Goal: Information Seeking & Learning: Check status

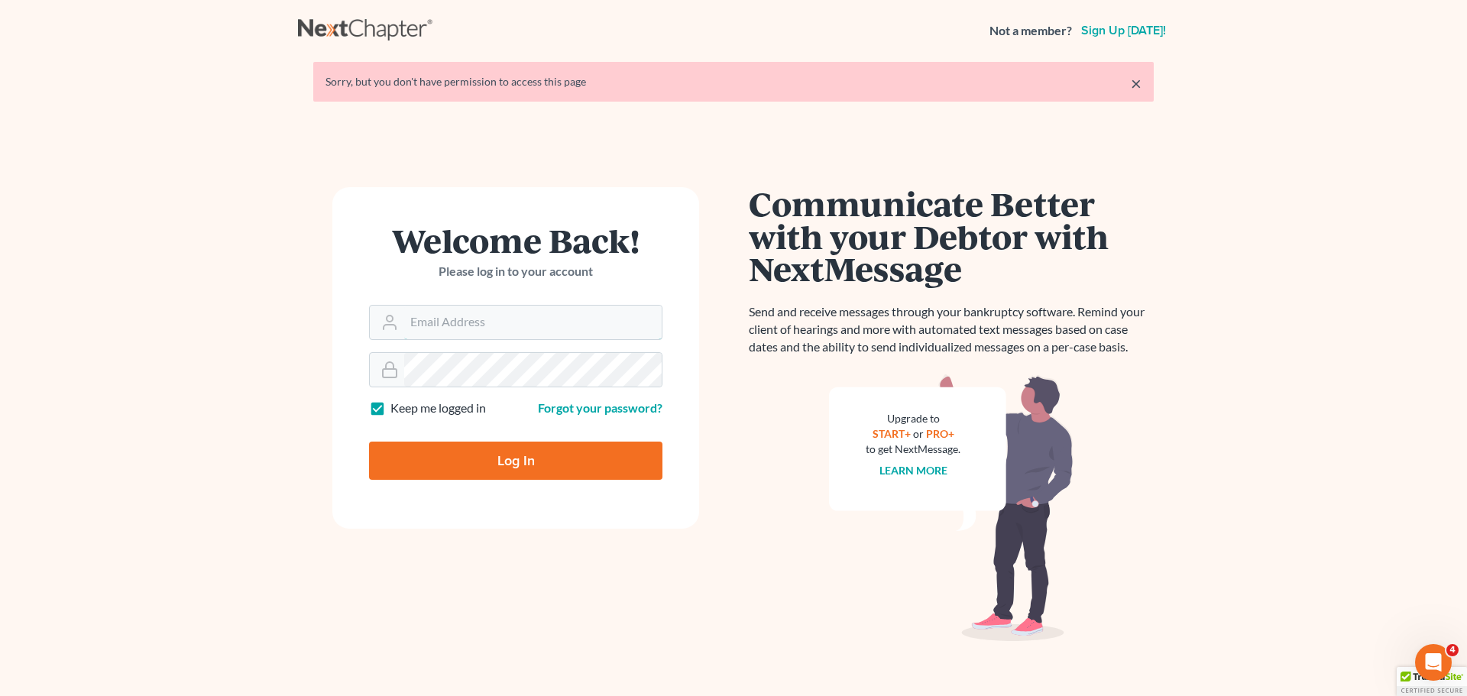
type input "[PERSON_NAME][EMAIL_ADDRESS][DOMAIN_NAME]"
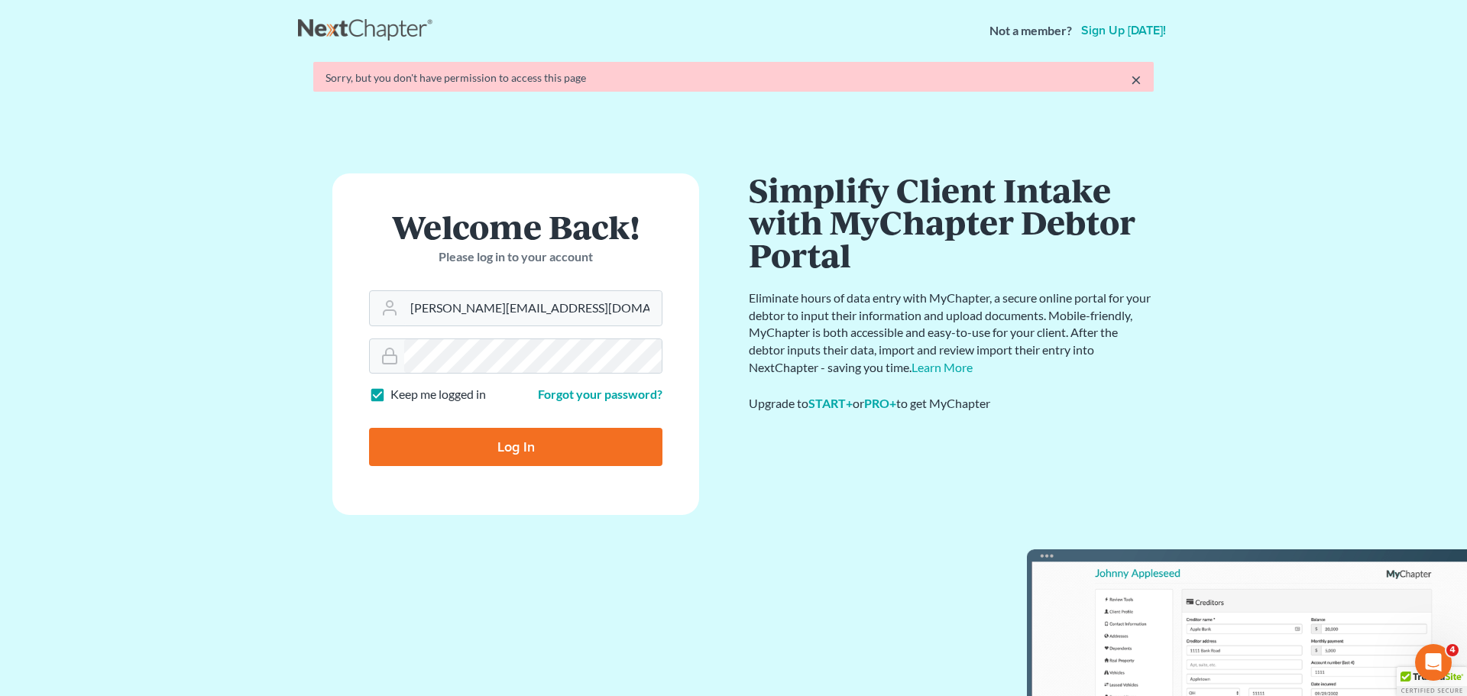
click at [527, 453] on form "Welcome Back! Please log in to your account Email Address alan@bulielaw.com Pas…" at bounding box center [515, 344] width 367 height 342
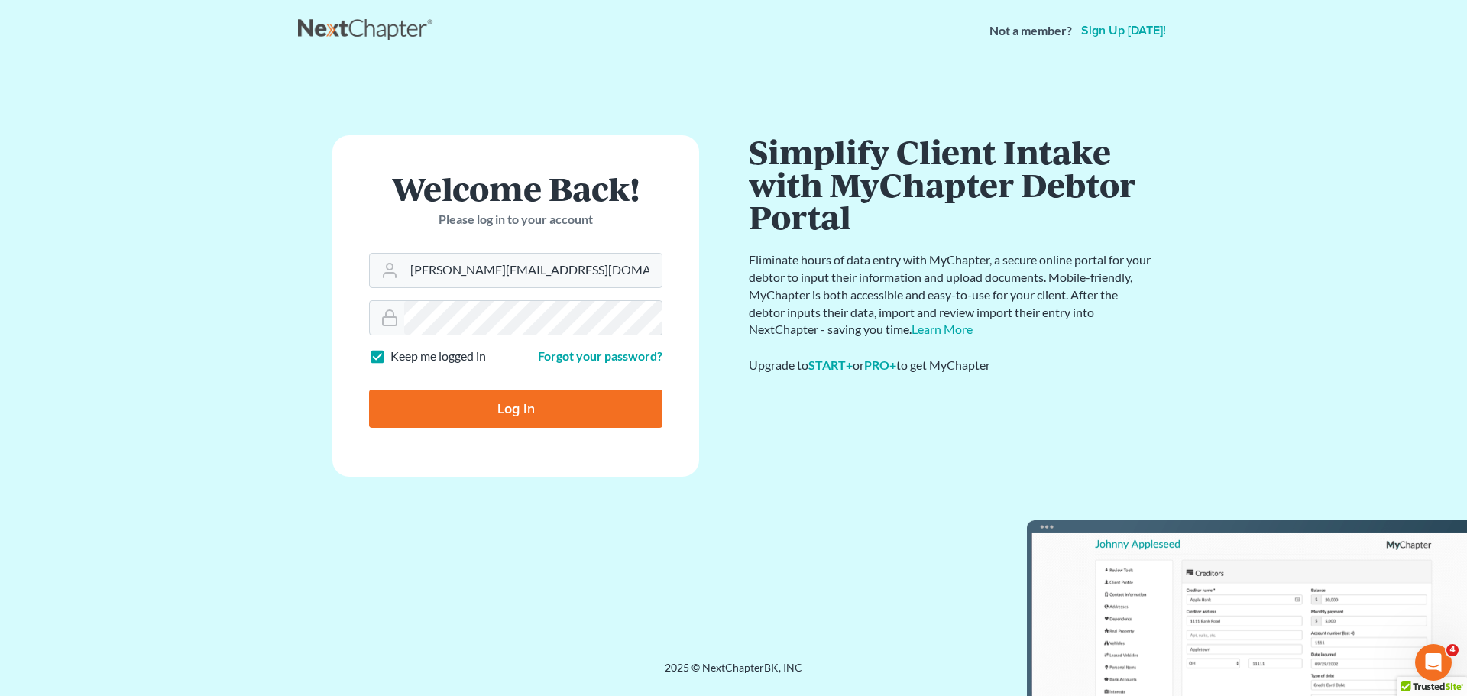
click at [516, 405] on input "Log In" at bounding box center [515, 409] width 293 height 38
type input "Thinking..."
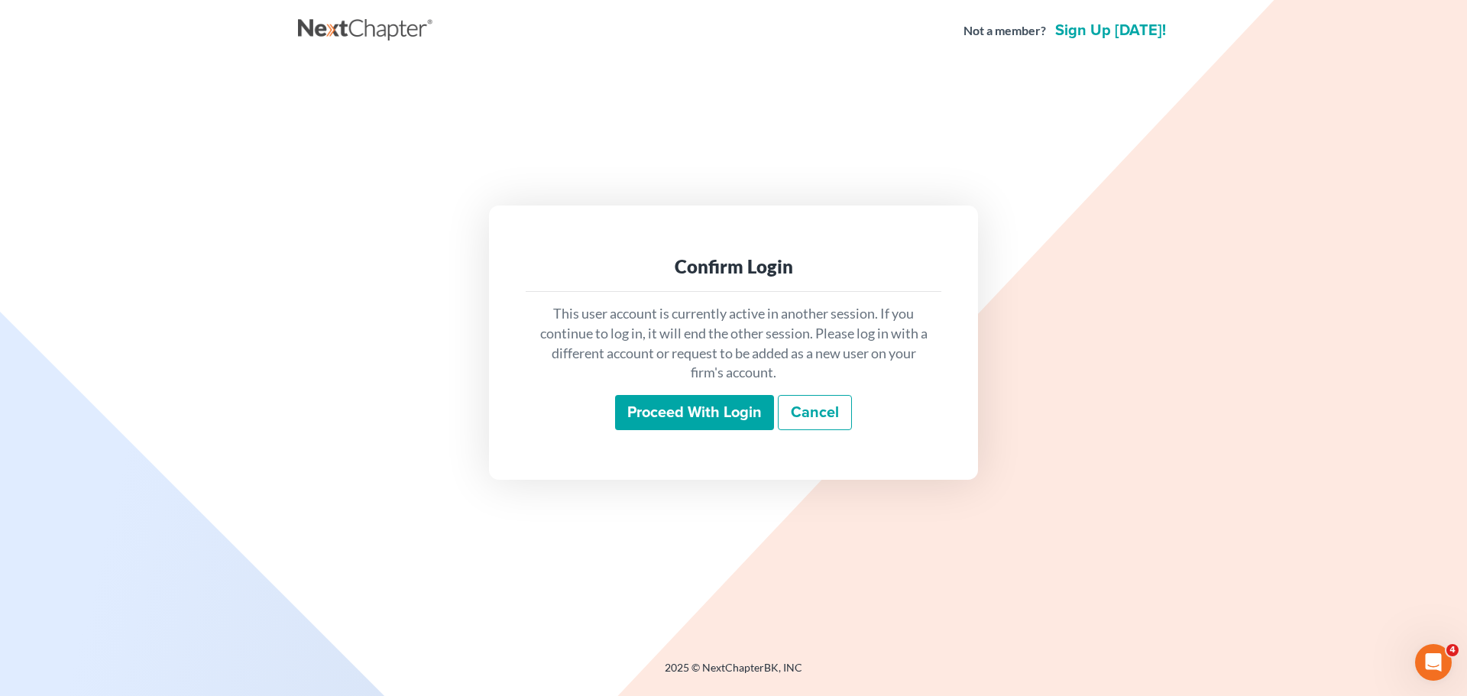
click at [706, 415] on input "Proceed with login" at bounding box center [694, 412] width 159 height 35
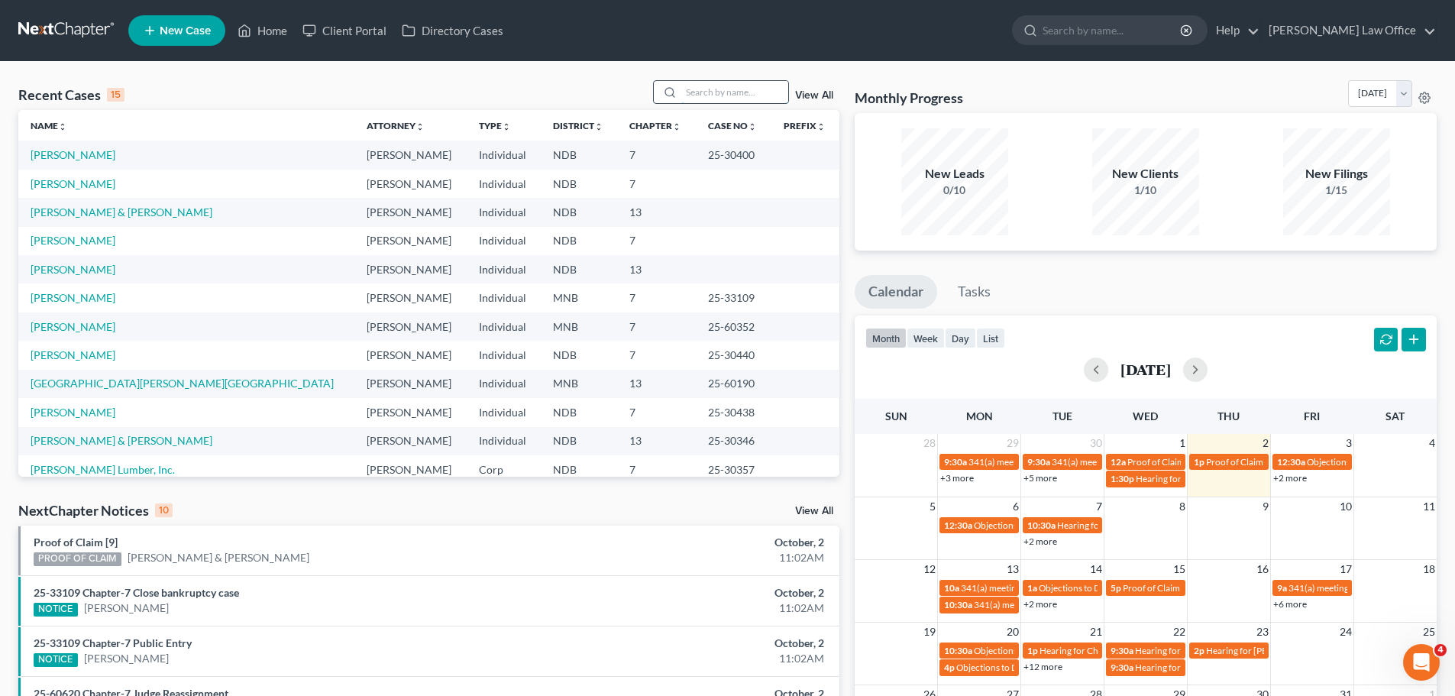
click at [734, 92] on input "search" at bounding box center [734, 92] width 107 height 22
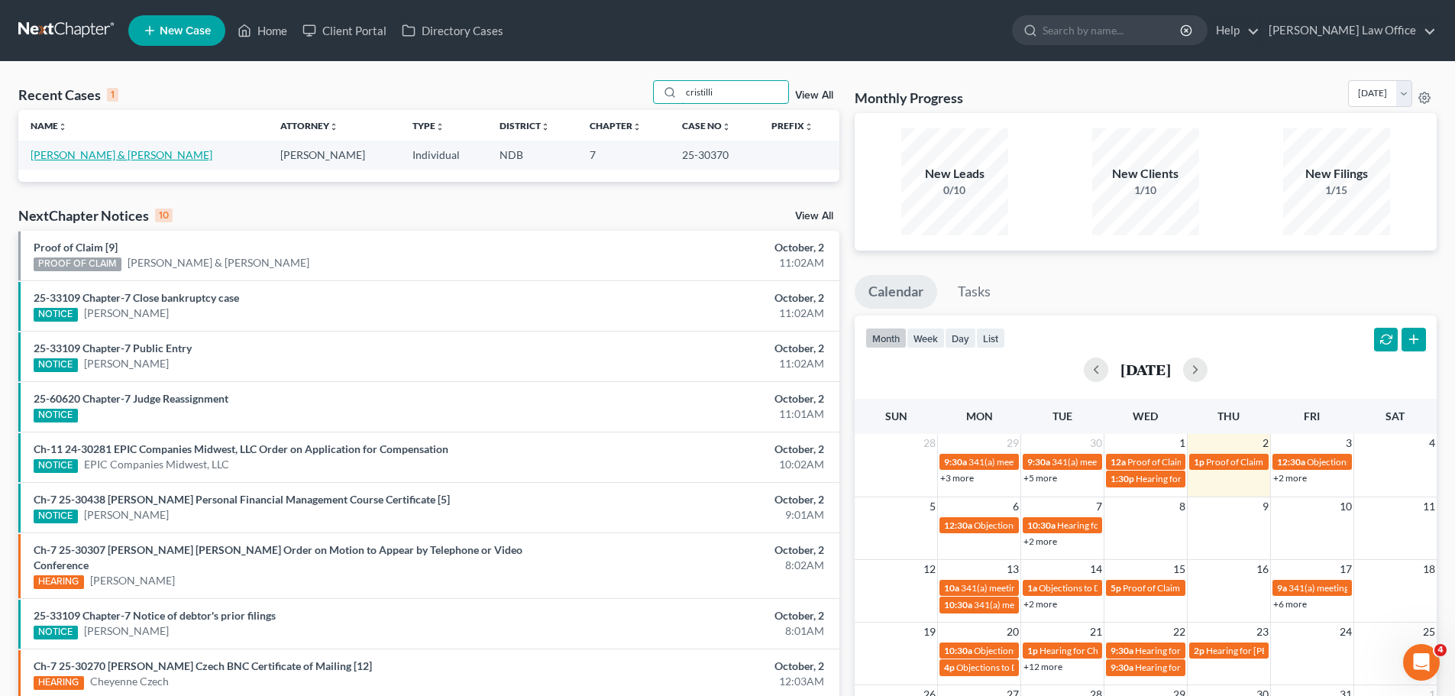
type input "cristilli"
click at [73, 155] on link "[PERSON_NAME] & [PERSON_NAME]" at bounding box center [122, 154] width 182 height 13
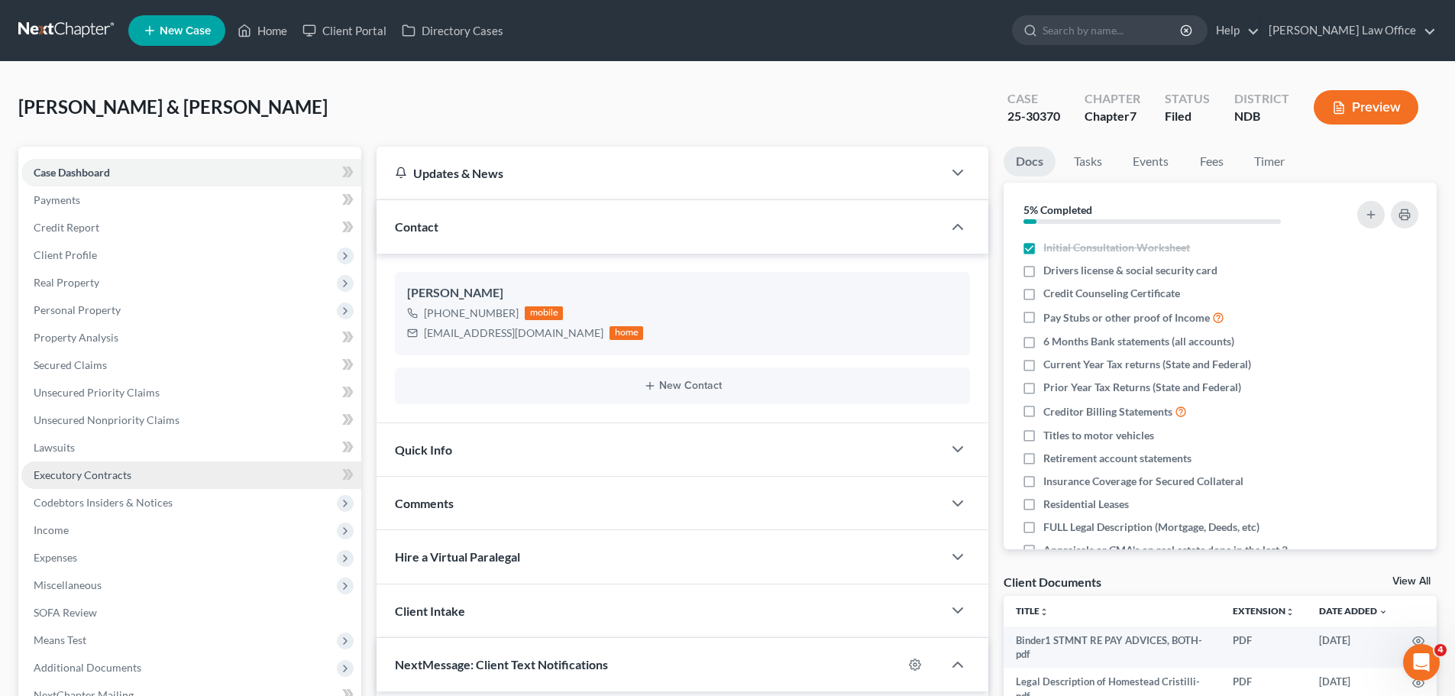
scroll to position [1815, 0]
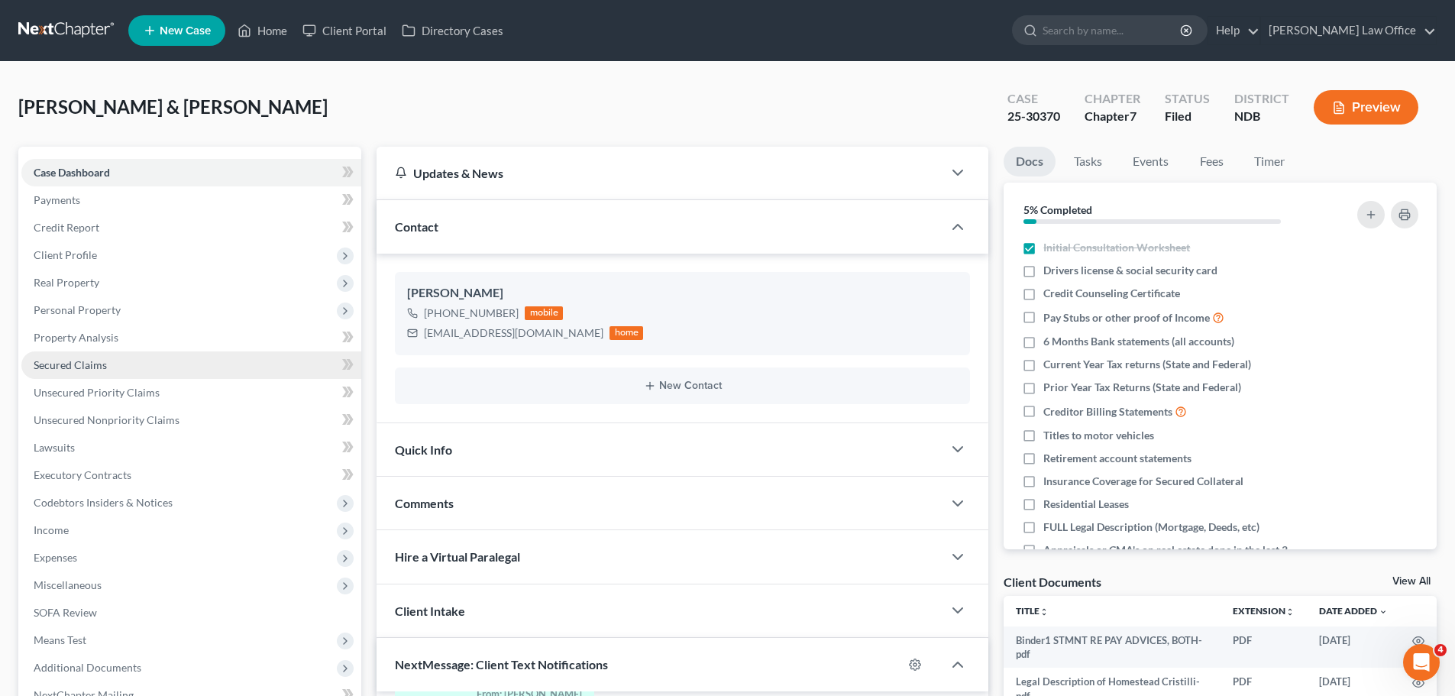
click at [92, 364] on span "Secured Claims" at bounding box center [70, 364] width 73 height 13
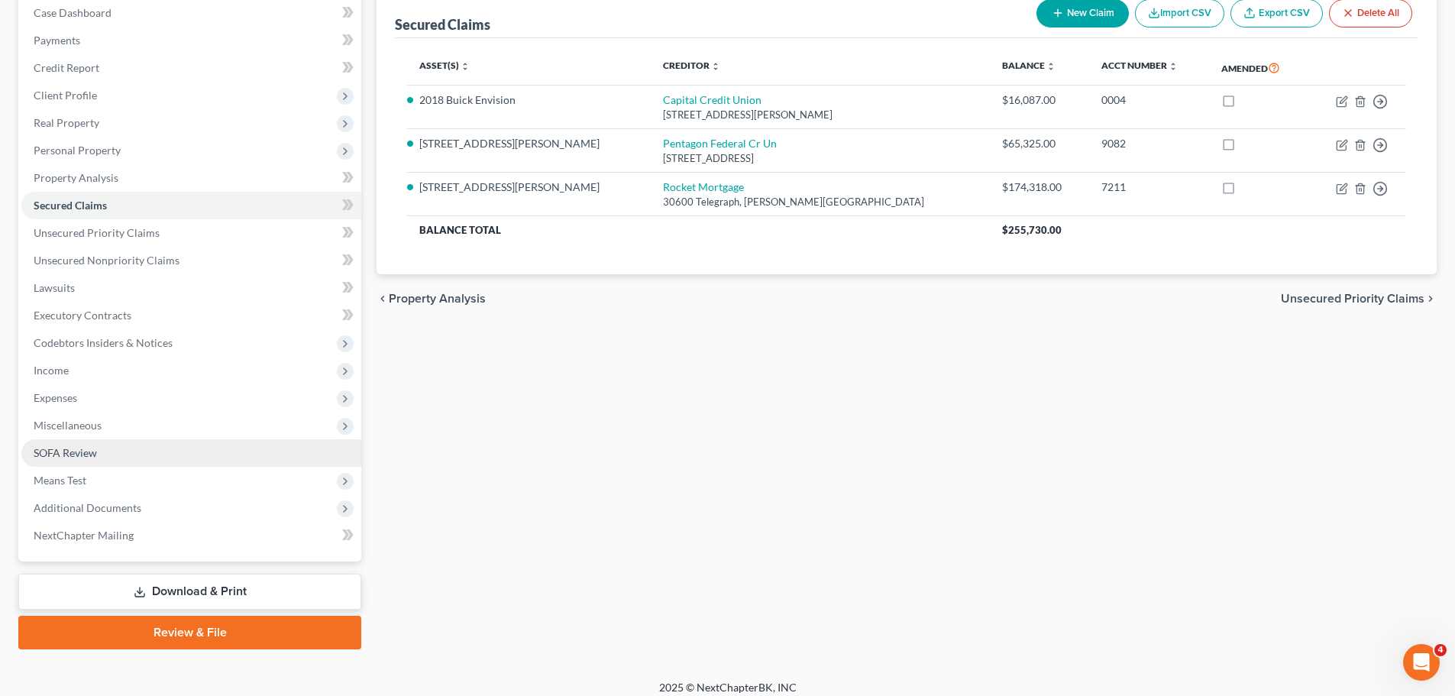
scroll to position [171, 0]
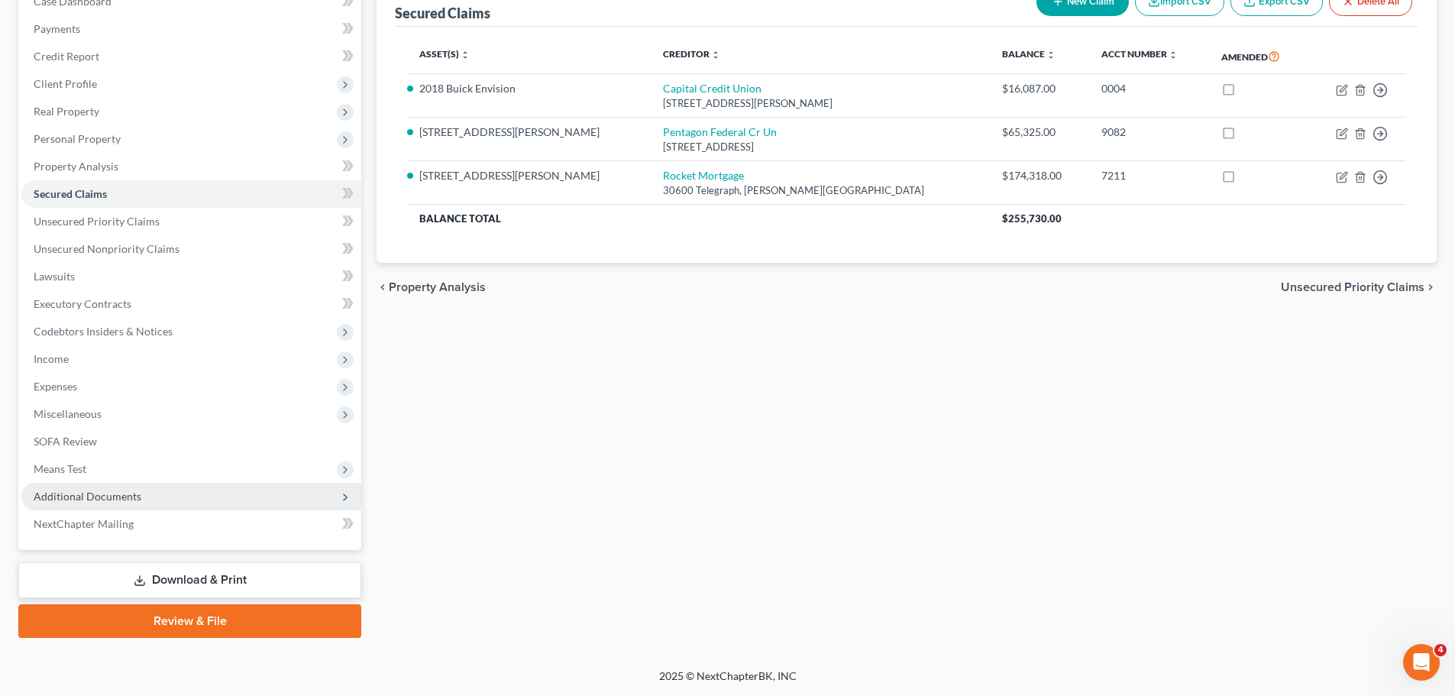
click at [71, 498] on span "Additional Documents" at bounding box center [88, 496] width 108 height 13
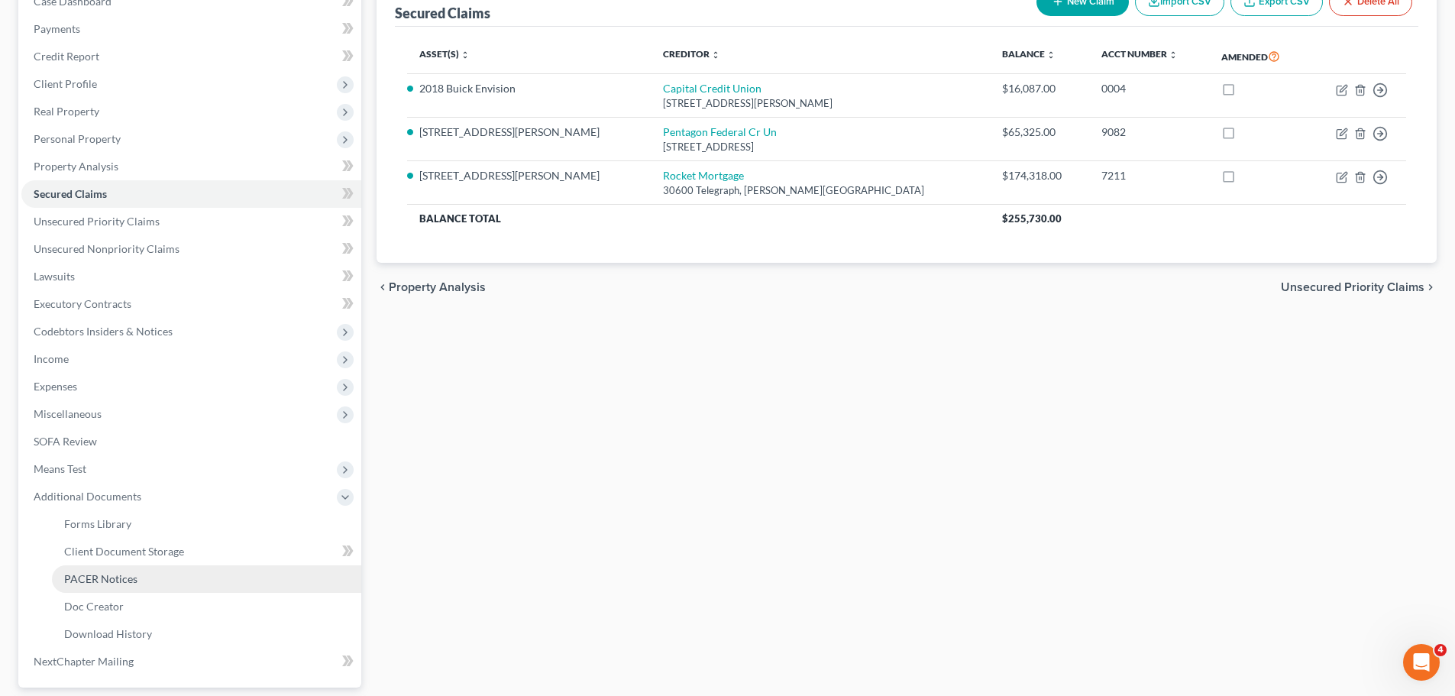
click at [87, 588] on link "PACER Notices" at bounding box center [206, 579] width 309 height 28
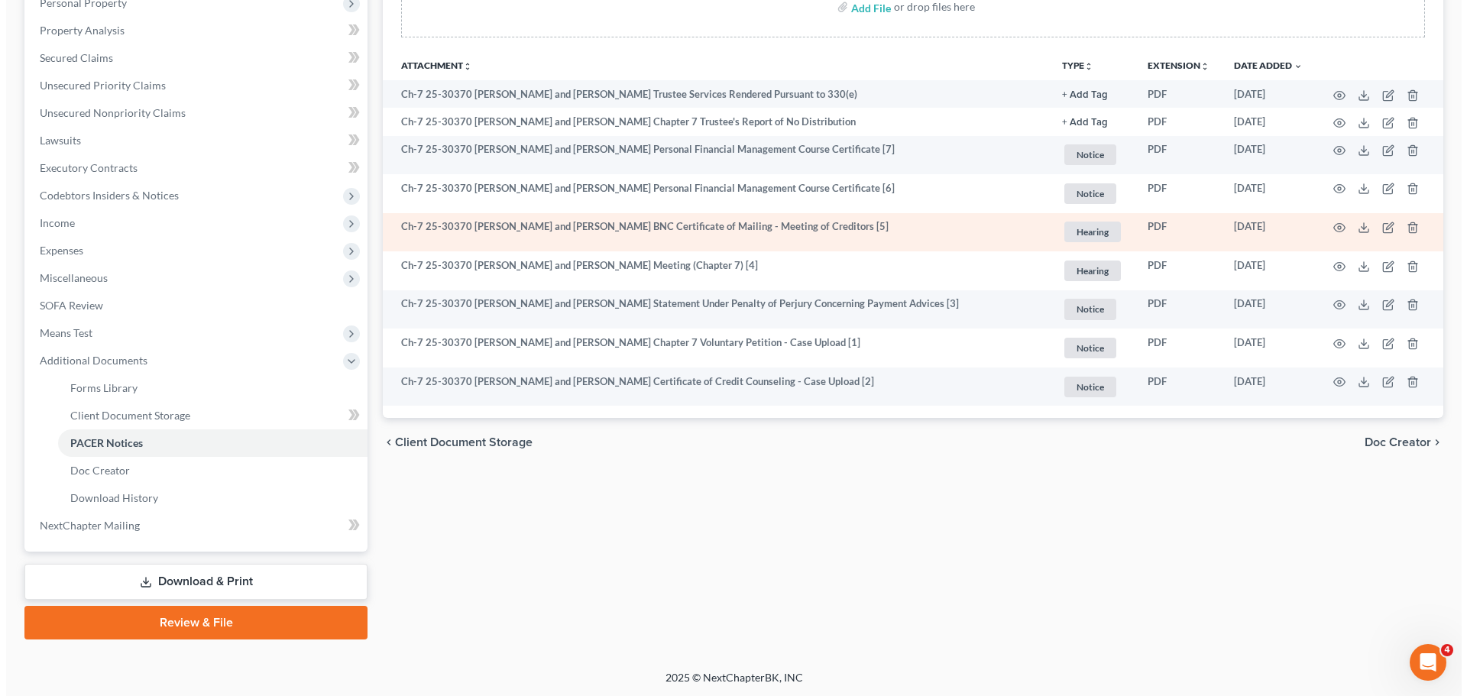
scroll to position [309, 0]
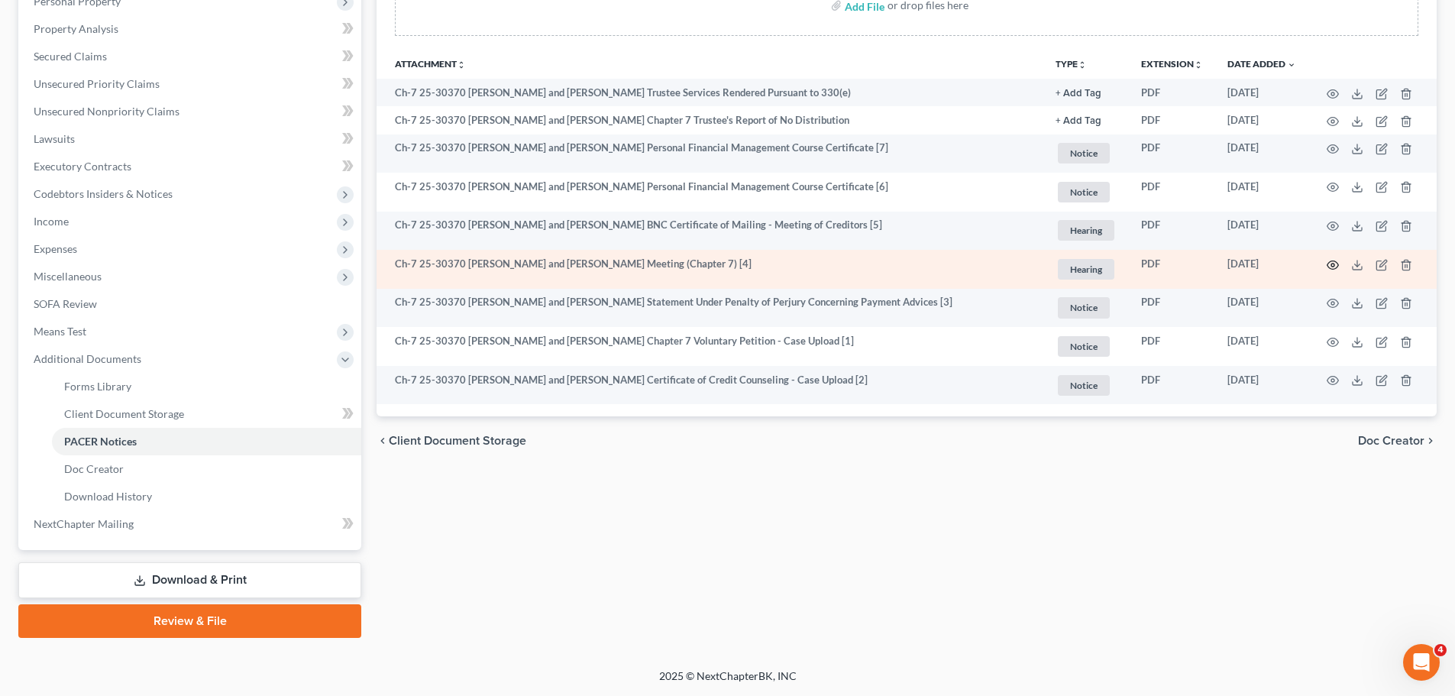
click at [1339, 264] on icon "button" at bounding box center [1333, 265] width 11 height 8
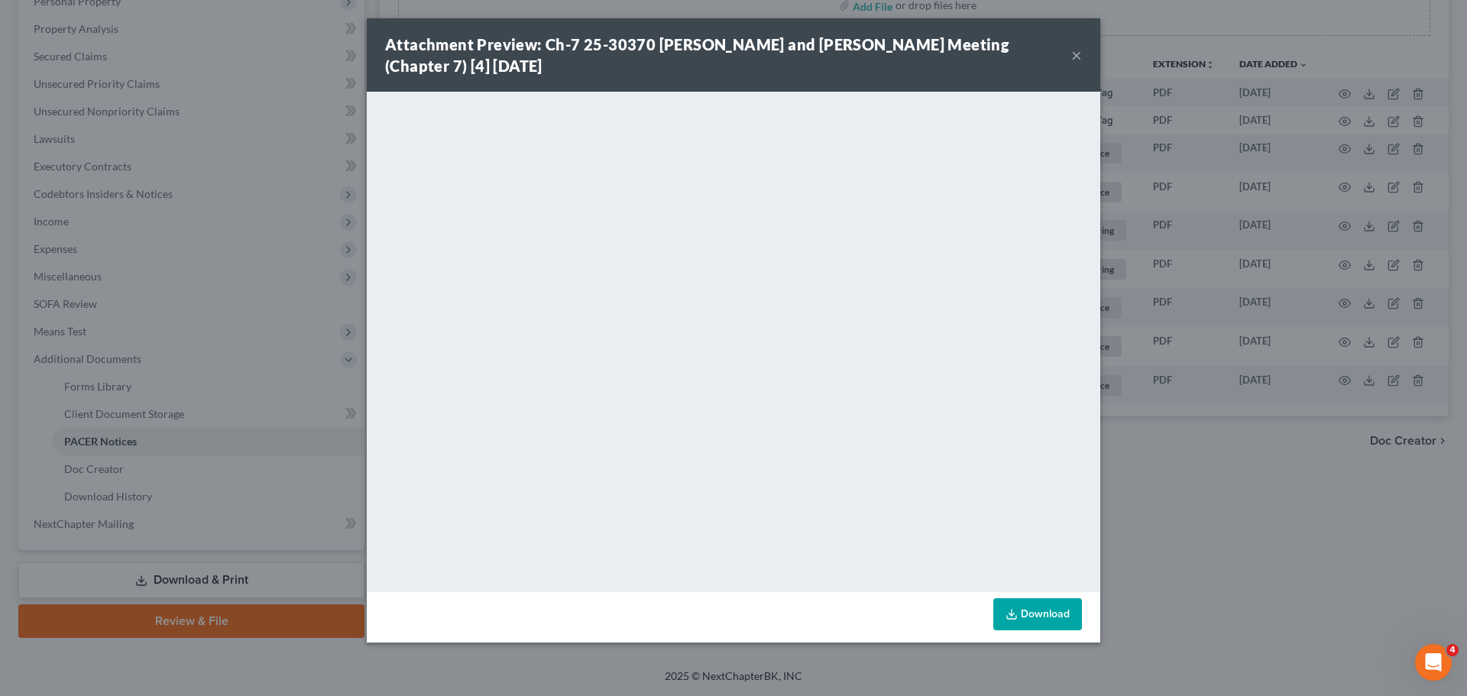
click at [1083, 52] on div "Attachment Preview: Ch-7 25-30370 Timothy Gustave Cristilli and Carol Lynn Cris…" at bounding box center [733, 54] width 733 height 73
click at [1079, 51] on button "×" at bounding box center [1076, 55] width 11 height 18
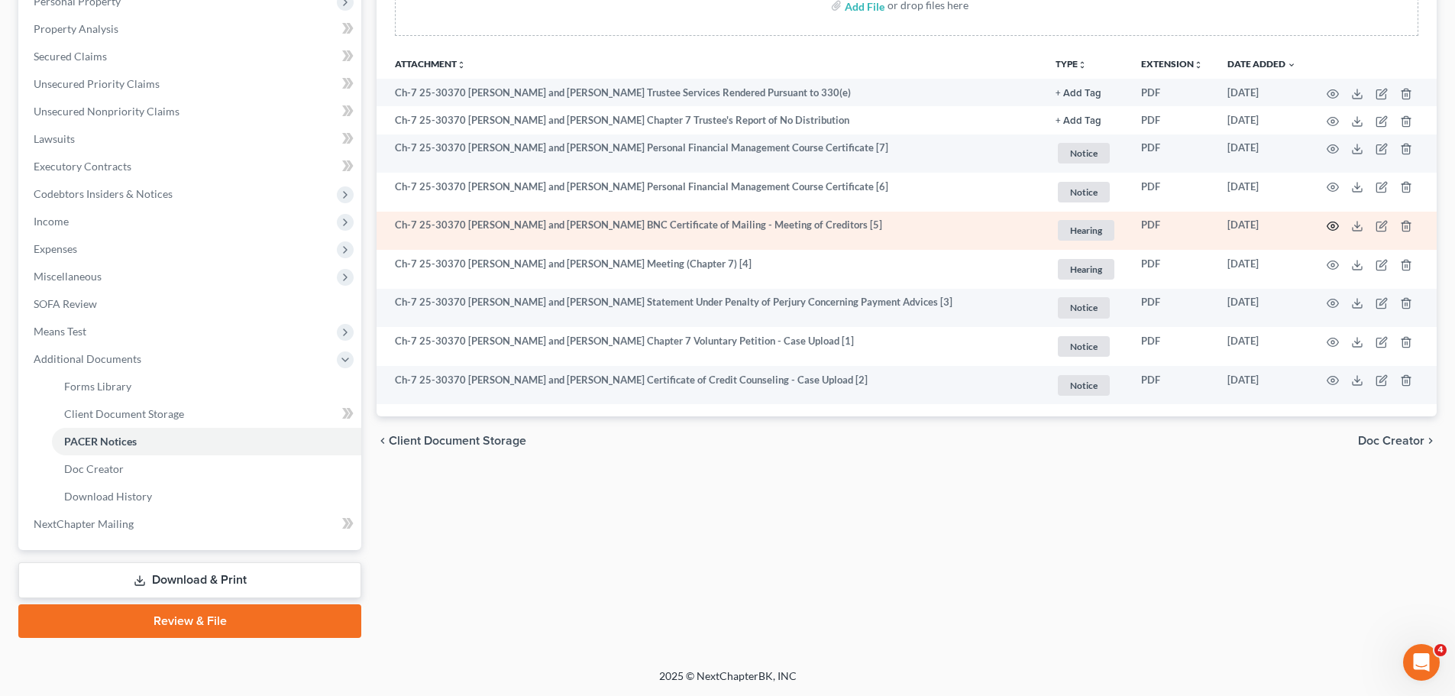
click at [1337, 228] on icon "button" at bounding box center [1333, 226] width 12 height 12
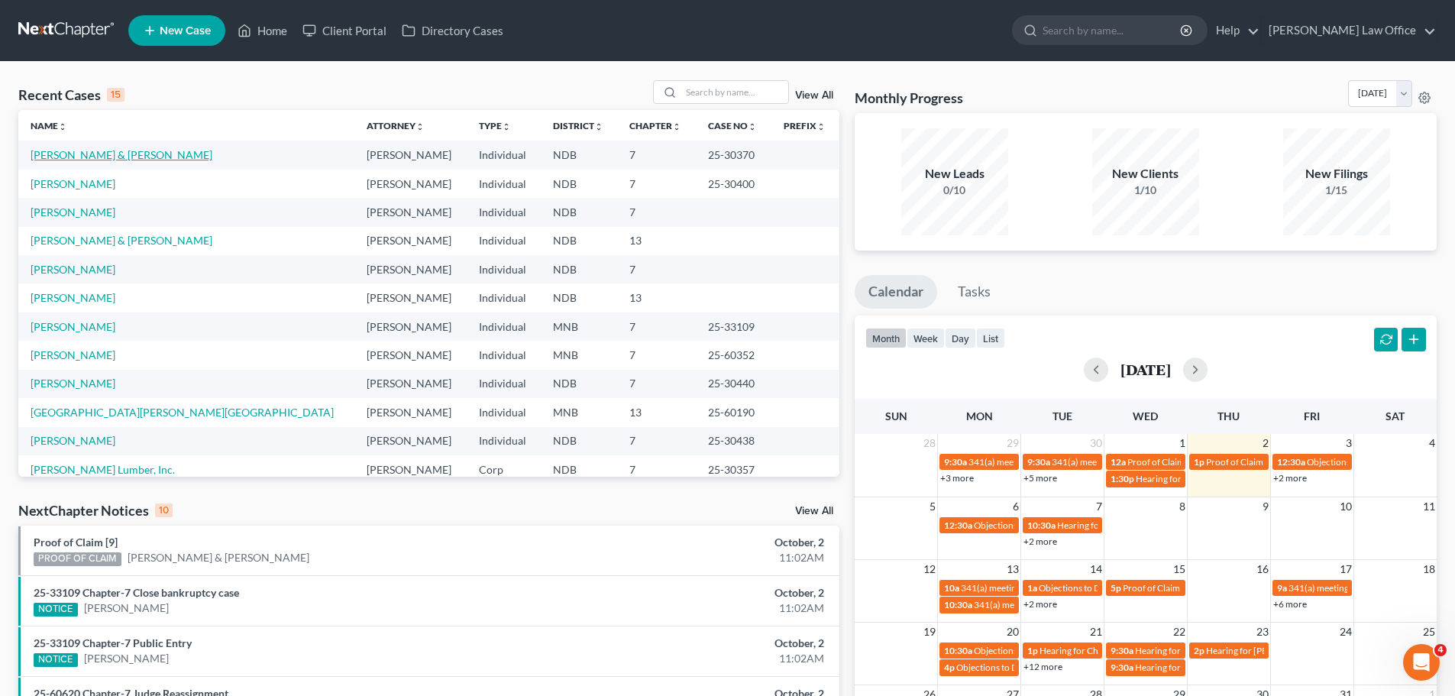
click at [117, 157] on link "[PERSON_NAME] & [PERSON_NAME]" at bounding box center [122, 154] width 182 height 13
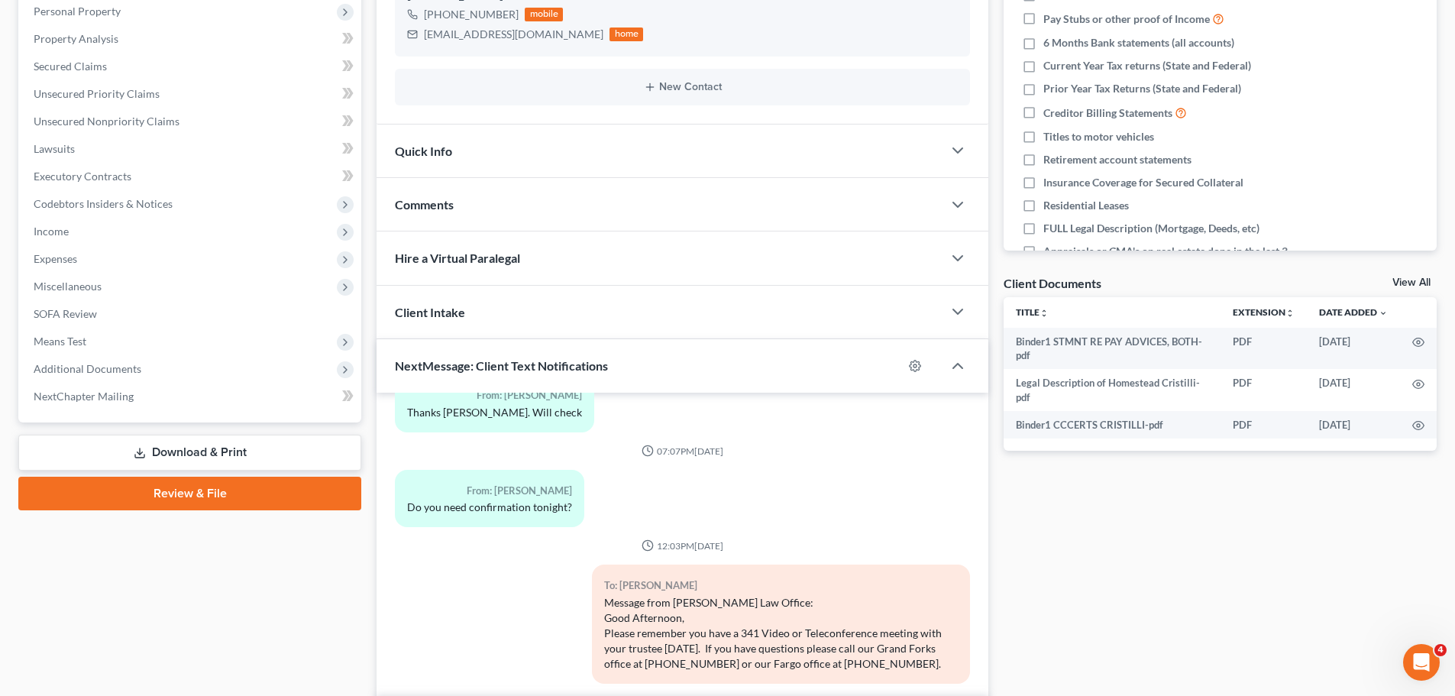
scroll to position [382, 0]
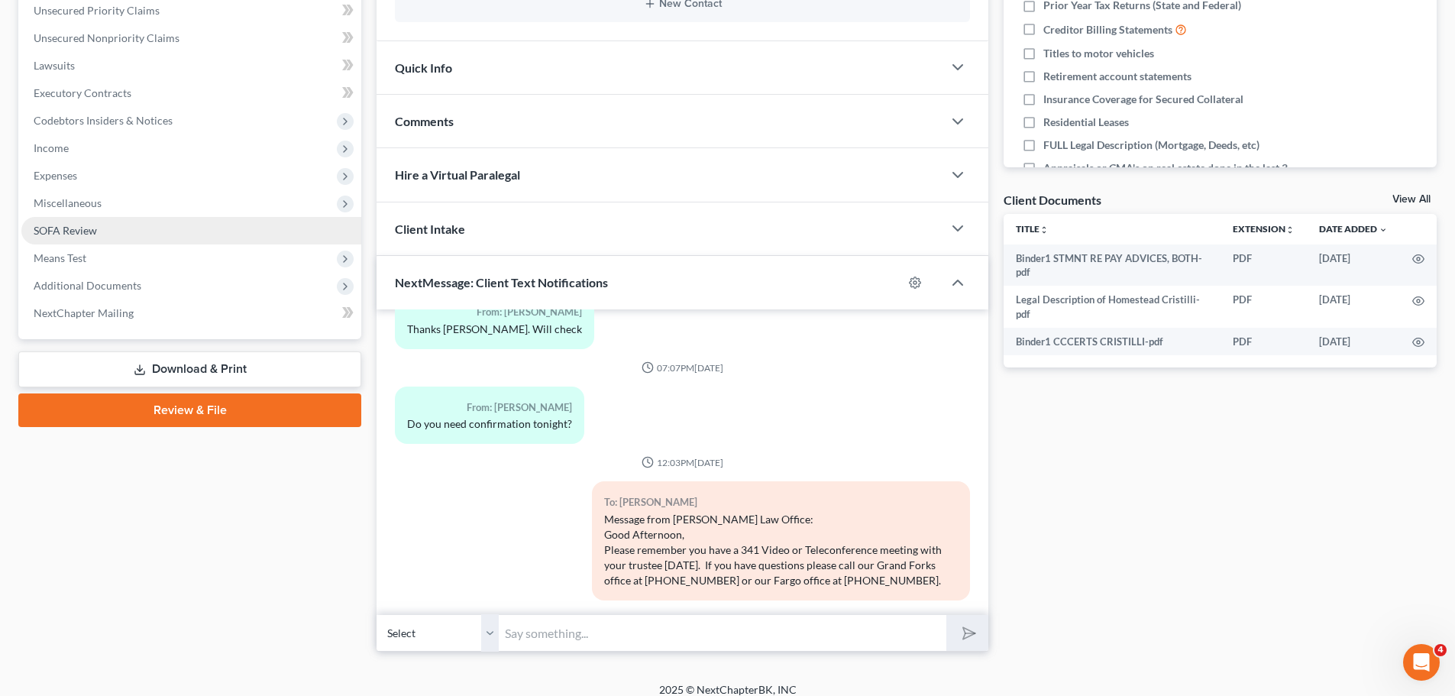
click at [60, 233] on span "SOFA Review" at bounding box center [65, 230] width 63 height 13
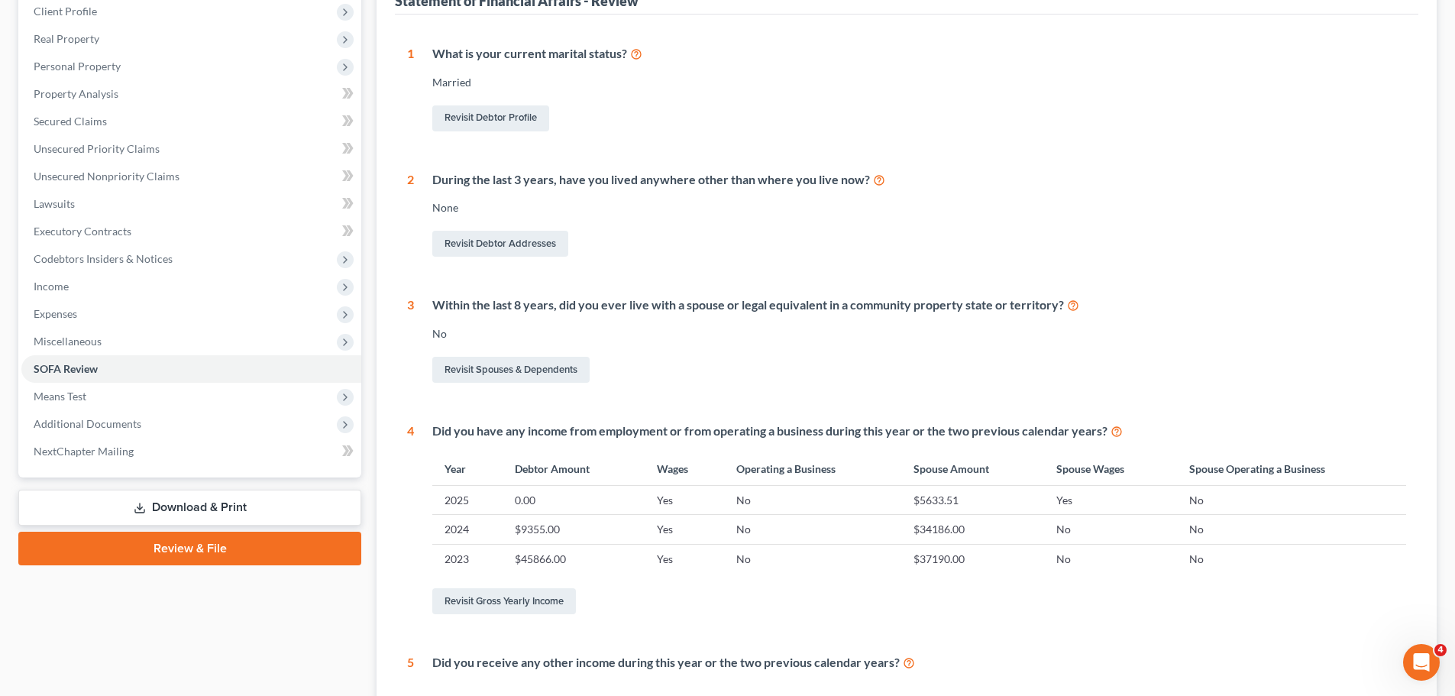
scroll to position [306, 0]
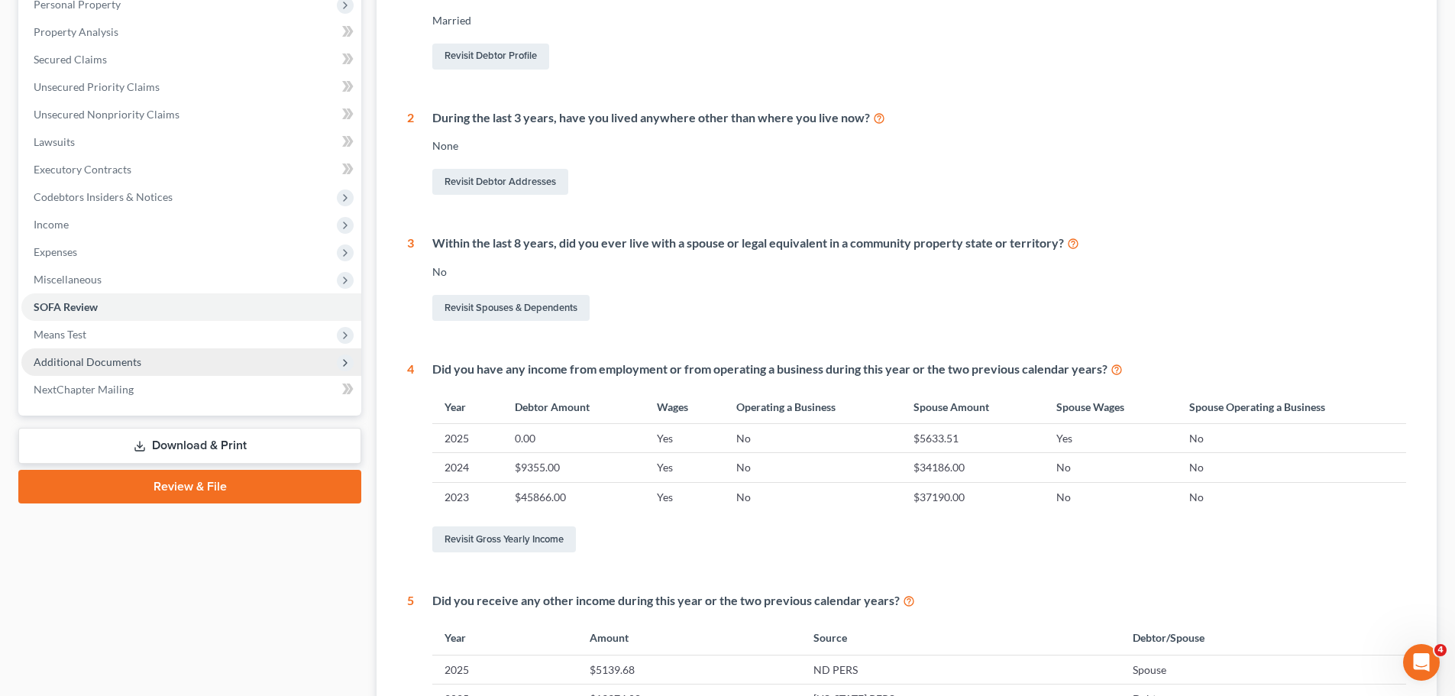
click at [128, 359] on span "Additional Documents" at bounding box center [88, 361] width 108 height 13
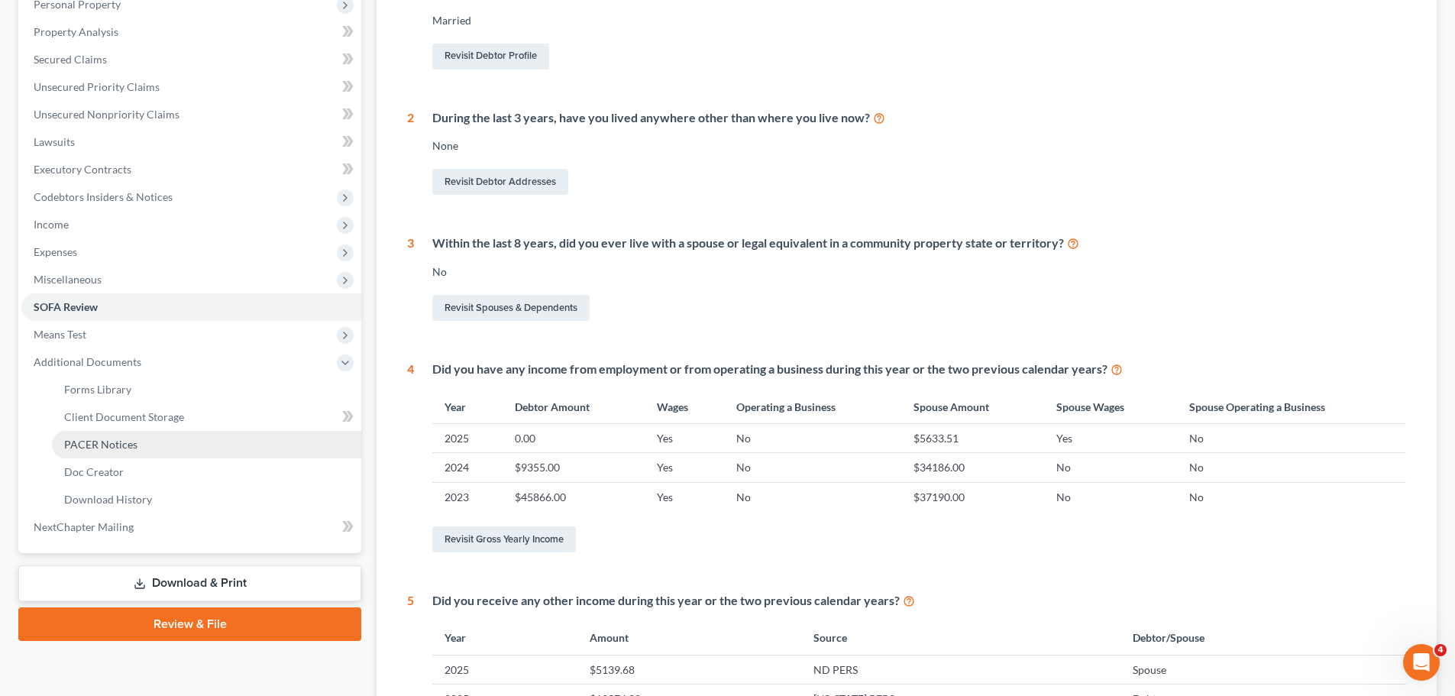
click at [118, 448] on span "PACER Notices" at bounding box center [100, 444] width 73 height 13
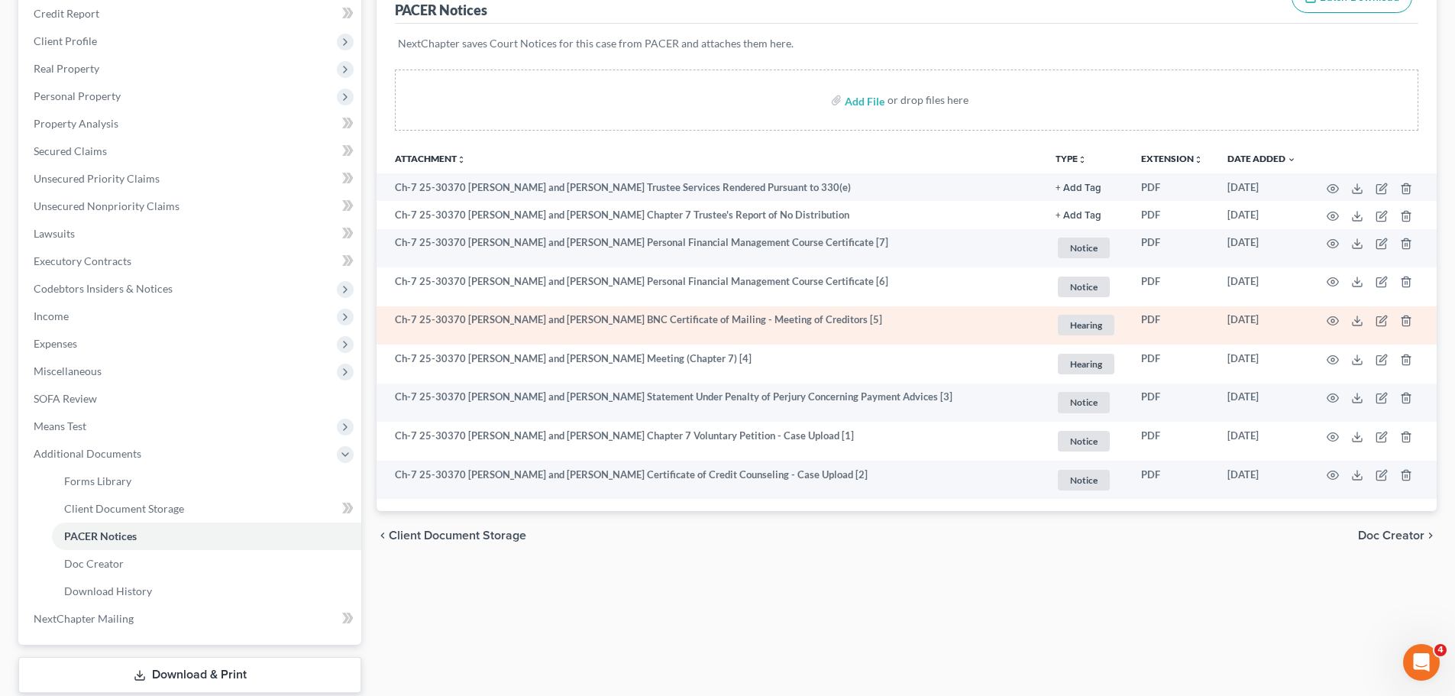
scroll to position [229, 0]
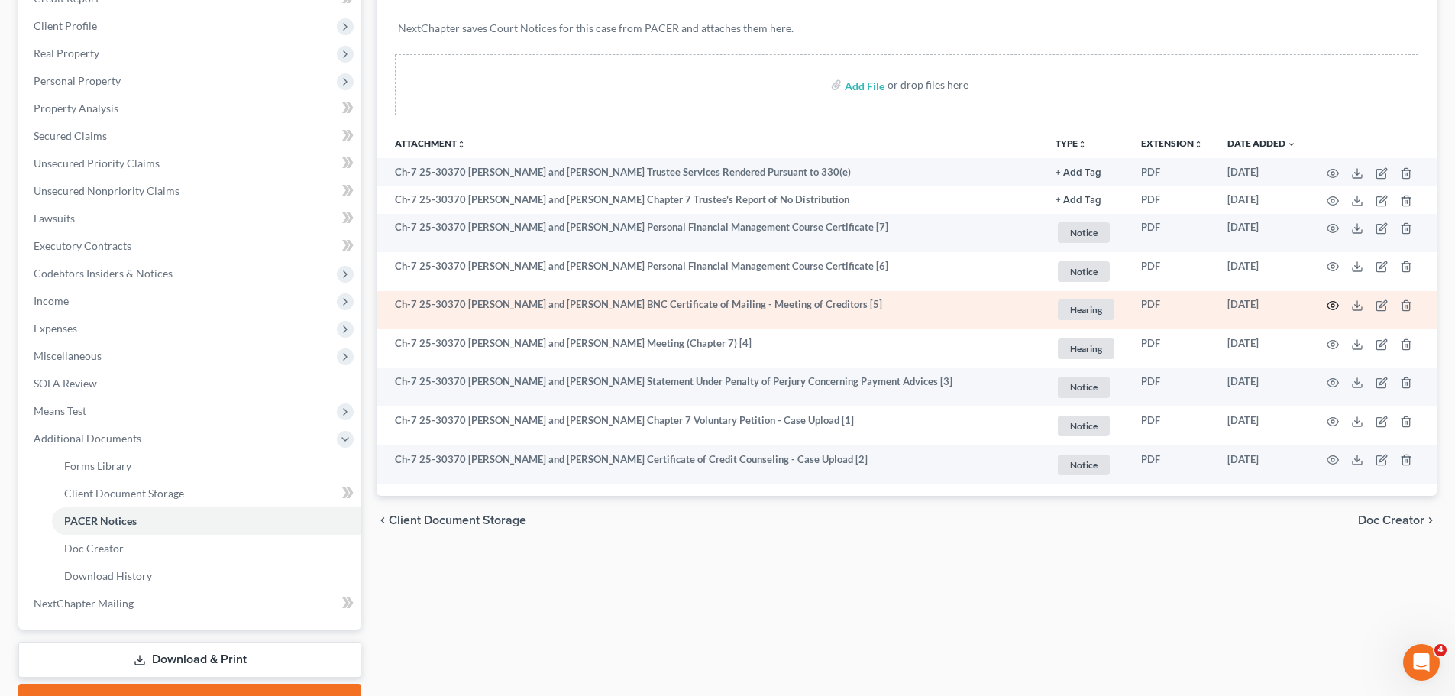
click at [1336, 307] on icon "button" at bounding box center [1333, 305] width 12 height 12
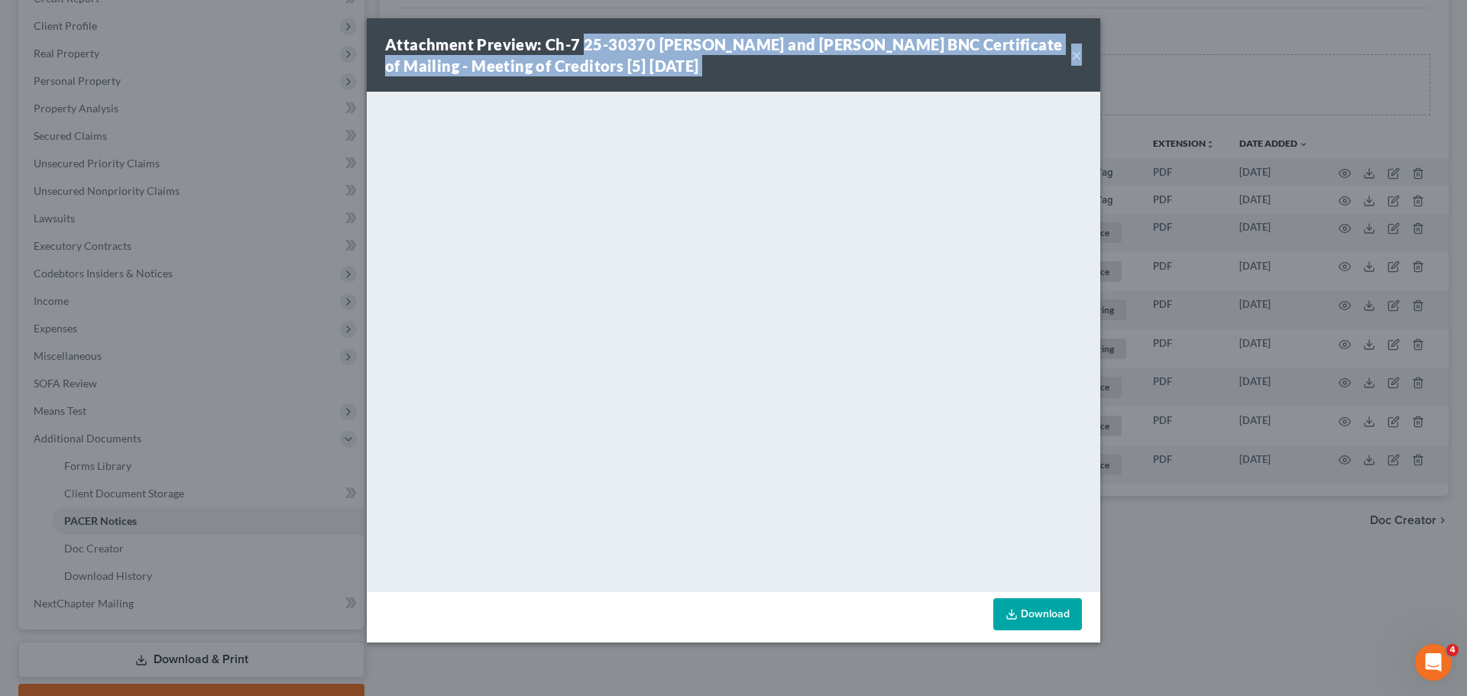
click at [1311, 73] on div "Attachment Preview: Ch-7 25-30370 Timothy Gustave Cristilli and Carol Lynn Cris…" at bounding box center [733, 348] width 1467 height 696
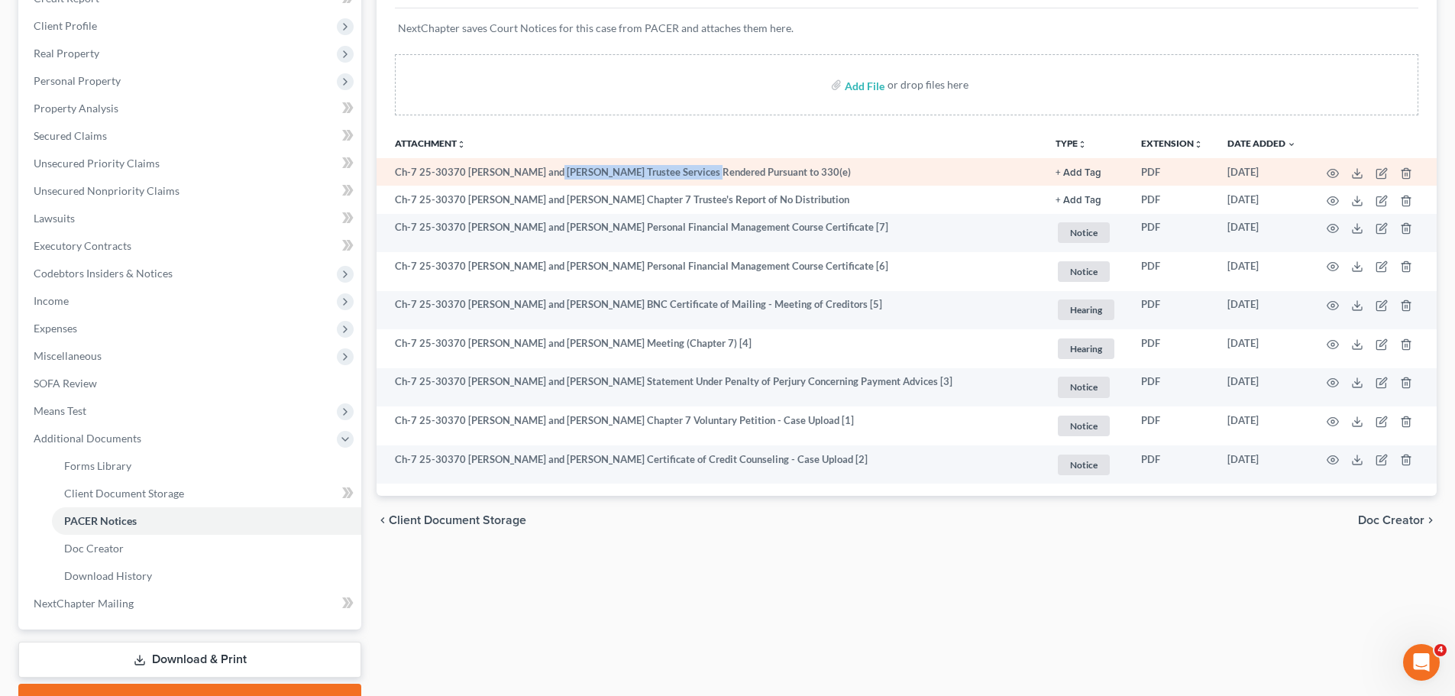
drag, startPoint x: 672, startPoint y: 173, endPoint x: 547, endPoint y: 162, distance: 125.7
click at [547, 162] on td "Ch-7 25-30370 Timothy Gustave Cristilli and Carol Lynn Cristilli Trustee Servic…" at bounding box center [710, 172] width 667 height 28
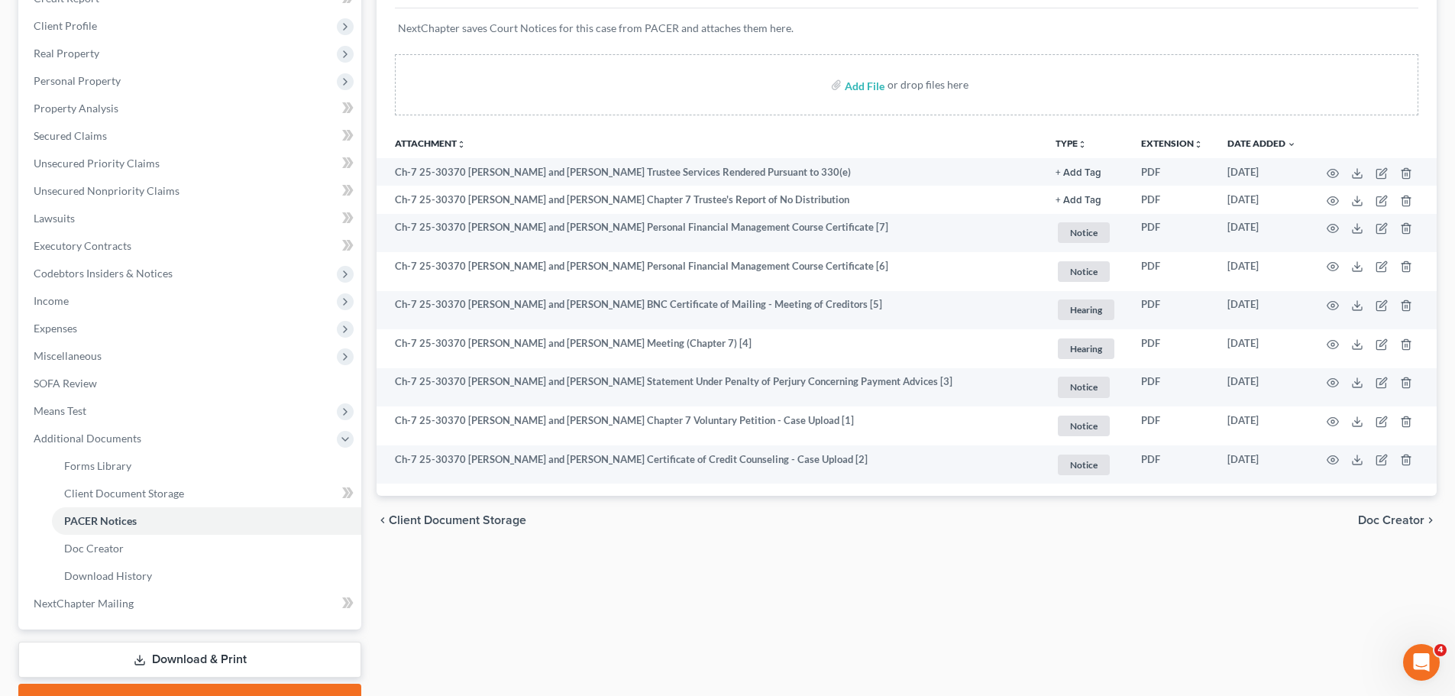
click at [838, 115] on div "Add File or drop files here" at bounding box center [907, 84] width 1024 height 61
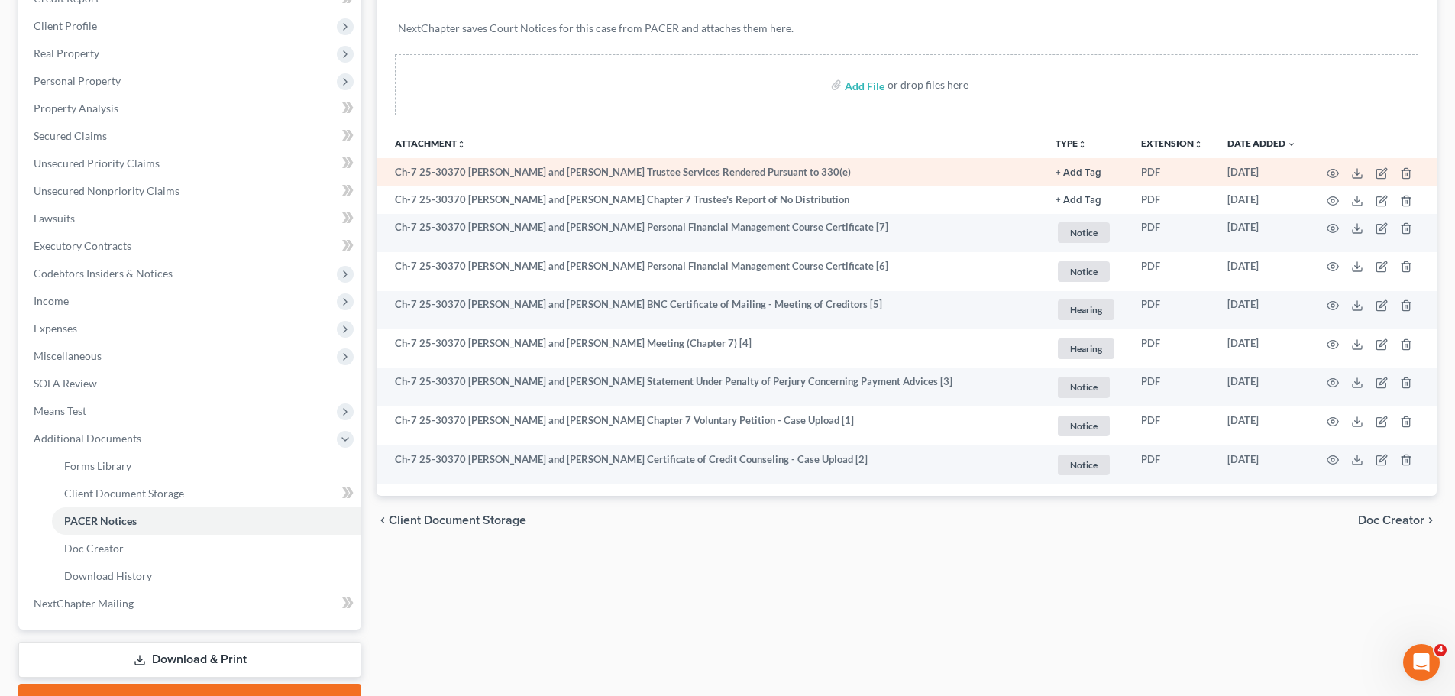
click at [395, 173] on td "Ch-7 25-30370 Timothy Gustave Cristilli and Carol Lynn Cristilli Trustee Servic…" at bounding box center [710, 172] width 667 height 28
drag, startPoint x: 397, startPoint y: 173, endPoint x: 678, endPoint y: 180, distance: 281.3
click at [678, 180] on td "Ch-7 25-30370 Timothy Gustave Cristilli and Carol Lynn Cristilli Trustee Servic…" at bounding box center [710, 172] width 667 height 28
copy td "Ch-7 25-30370 Timothy Gustave Cristilli and Carol Lynn Cristilli"
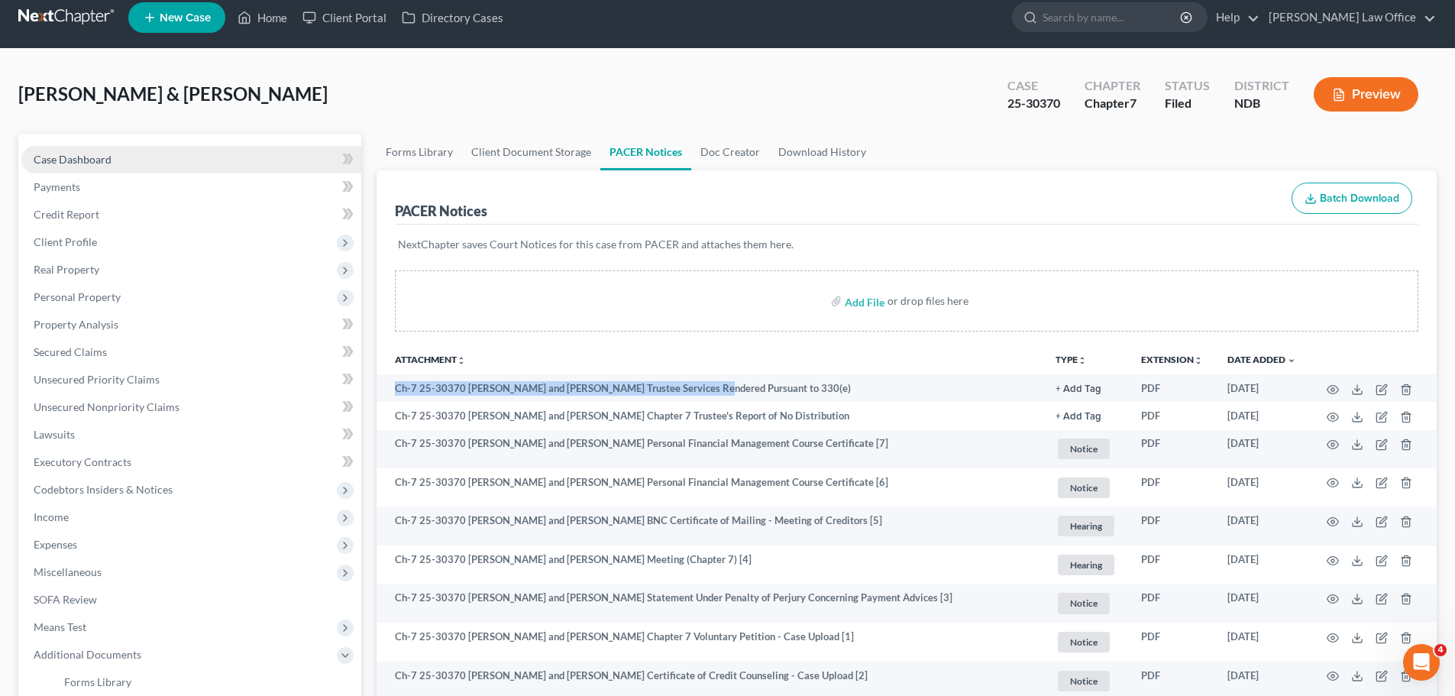
scroll to position [0, 0]
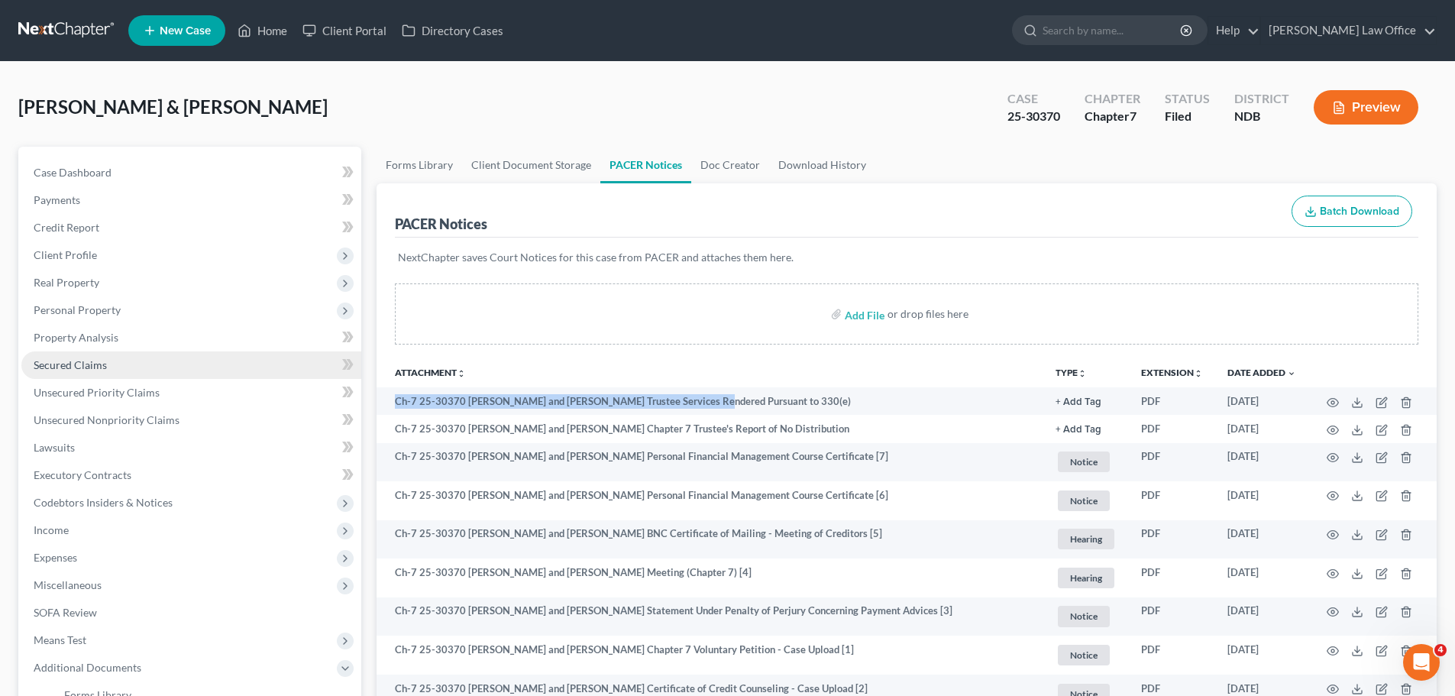
click at [86, 366] on span "Secured Claims" at bounding box center [70, 364] width 73 height 13
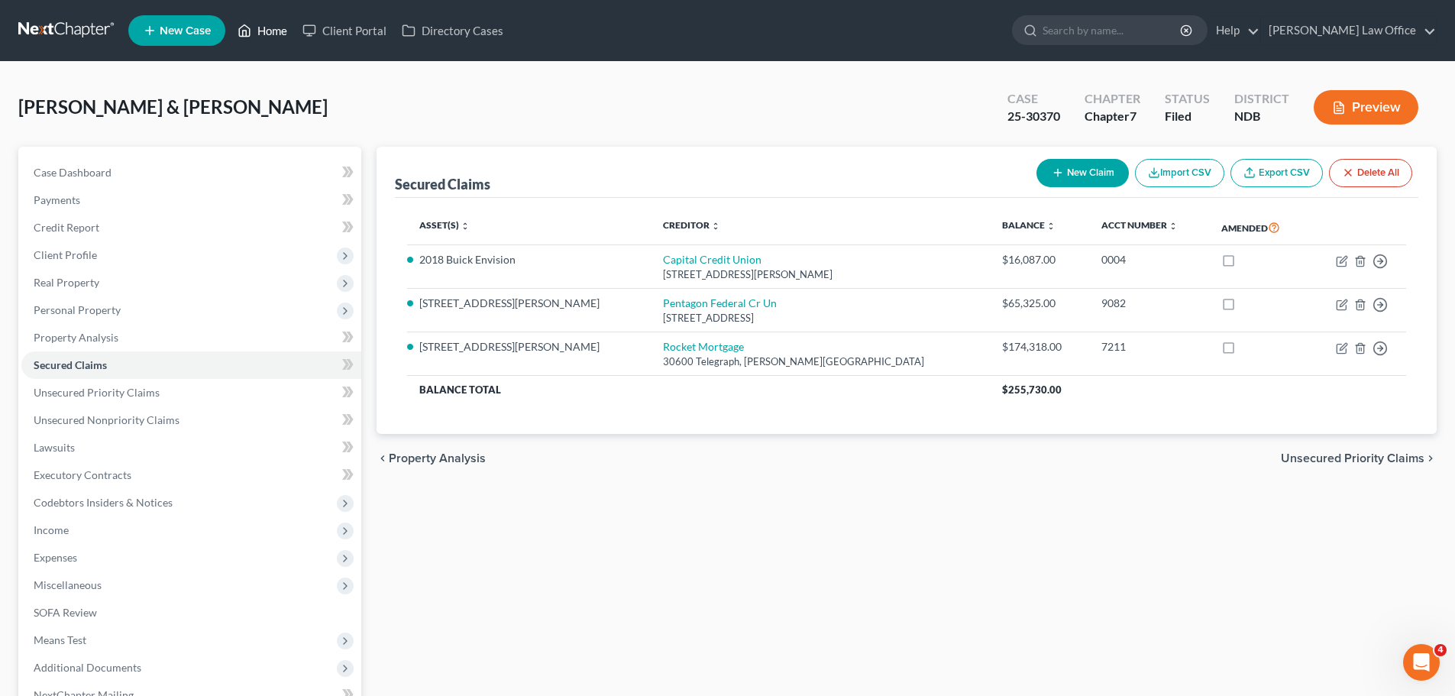
click at [272, 32] on link "Home" at bounding box center [262, 31] width 65 height 28
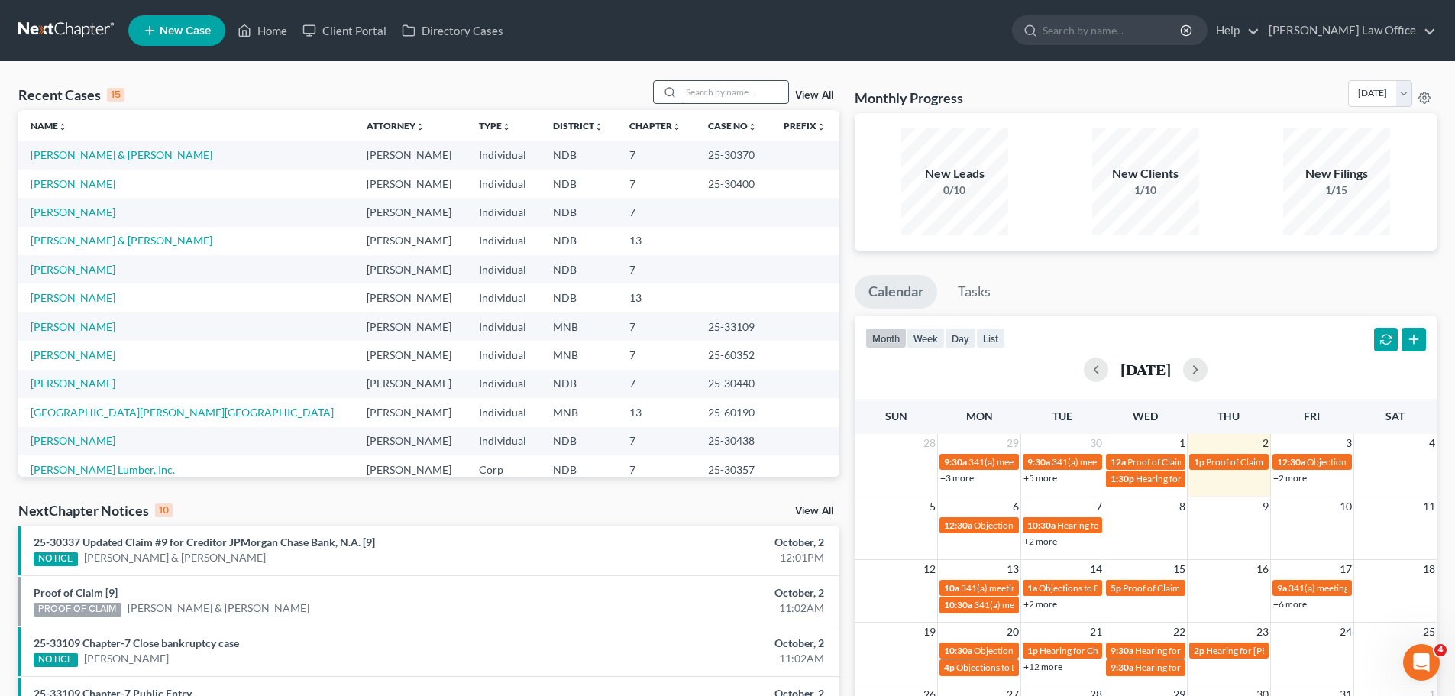
click at [720, 98] on input "search" at bounding box center [734, 92] width 107 height 22
type input "purrier"
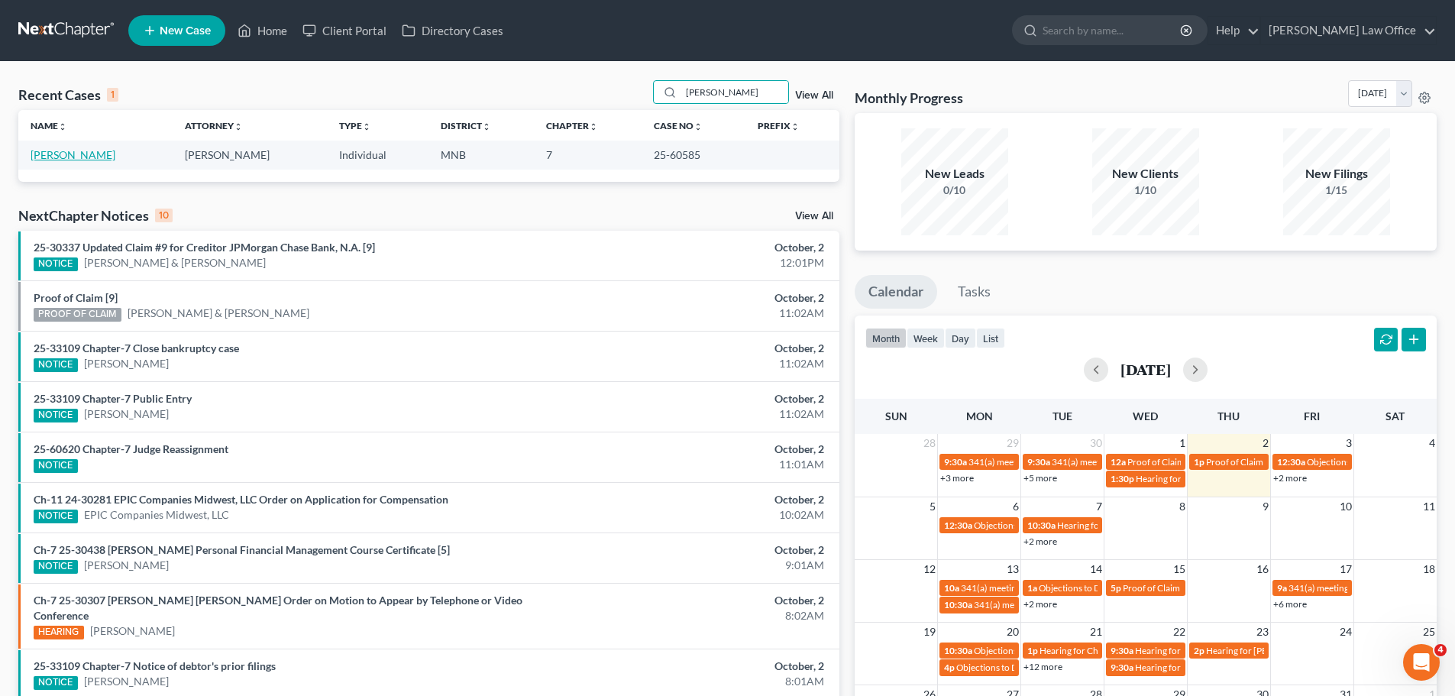
click at [57, 156] on link "[PERSON_NAME]" at bounding box center [73, 154] width 85 height 13
select select "4"
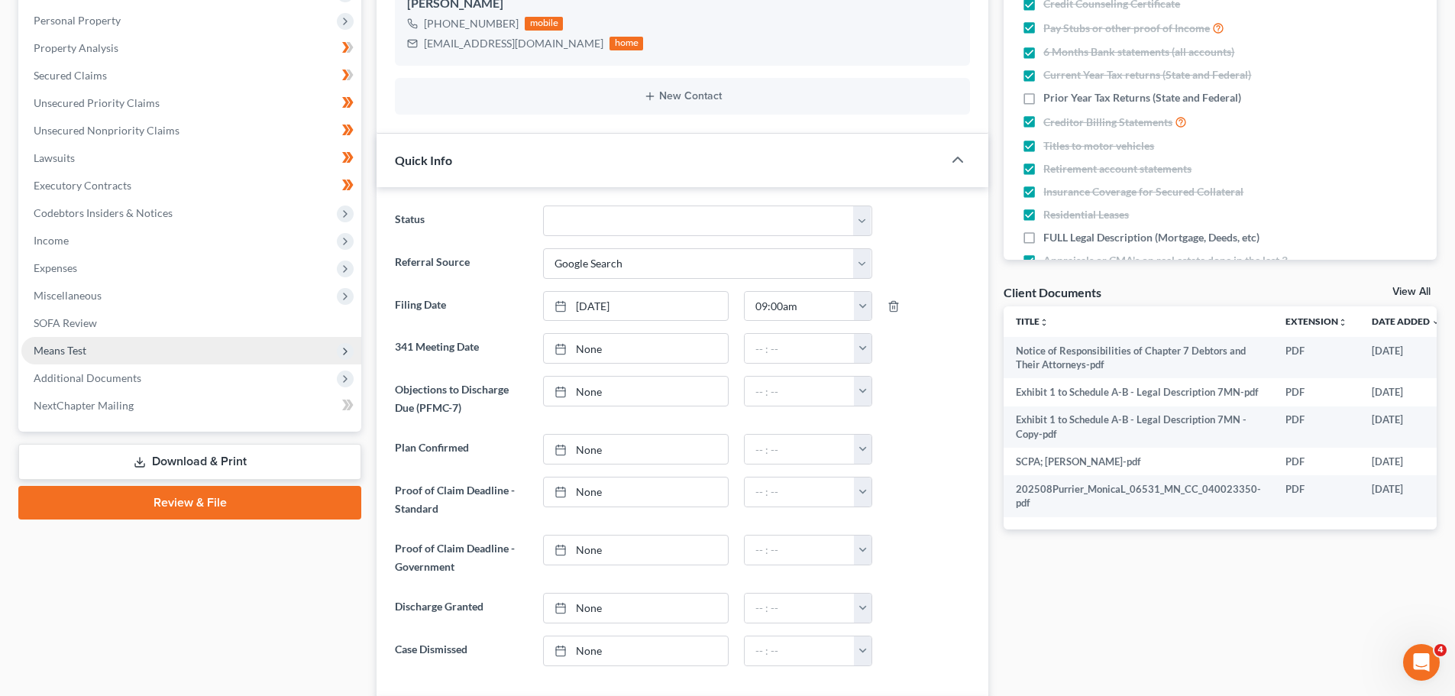
scroll to position [306, 0]
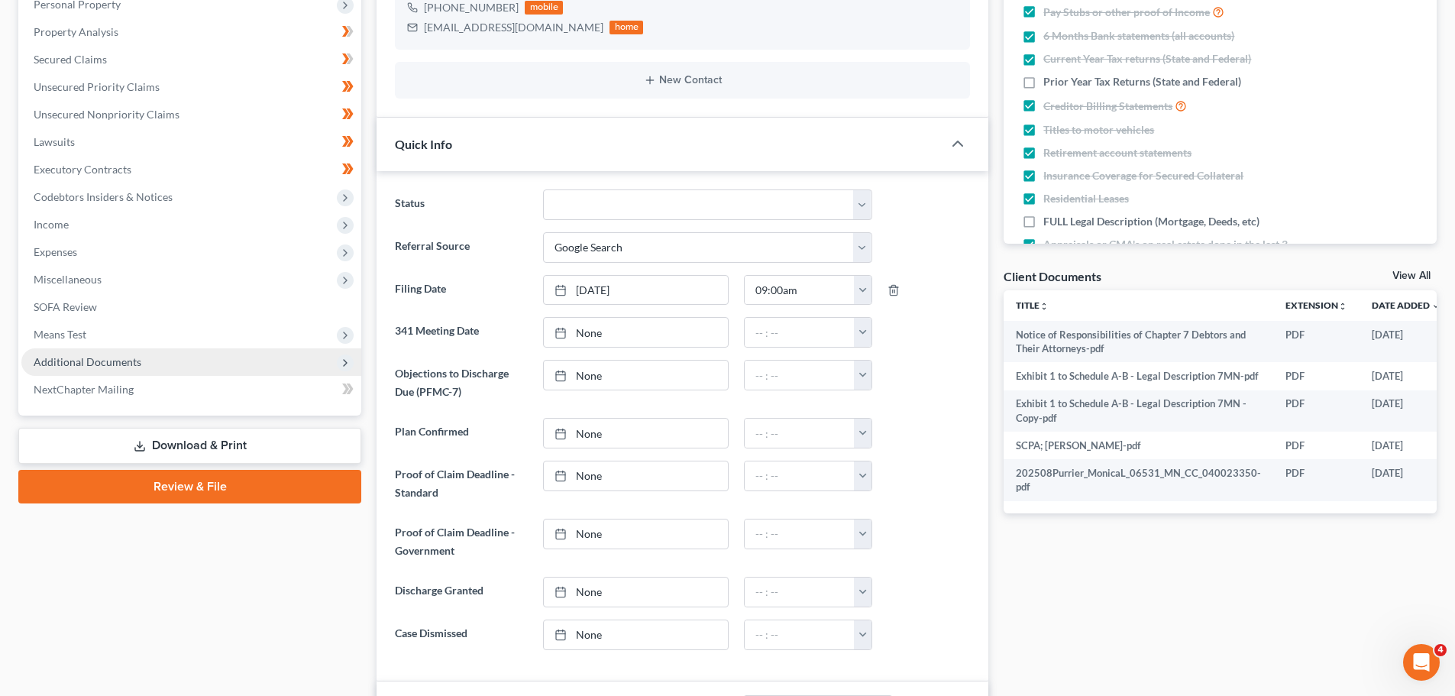
click at [102, 361] on span "Additional Documents" at bounding box center [88, 361] width 108 height 13
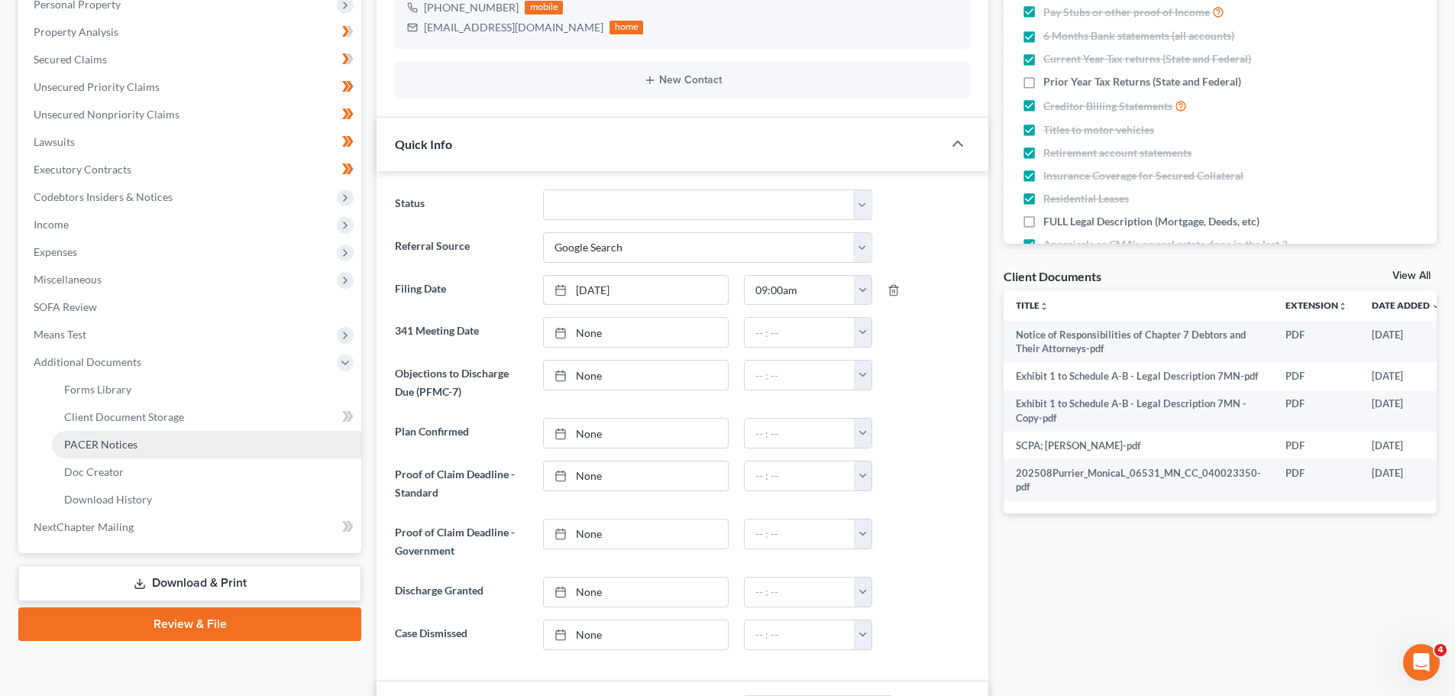
click at [138, 446] on link "PACER Notices" at bounding box center [206, 445] width 309 height 28
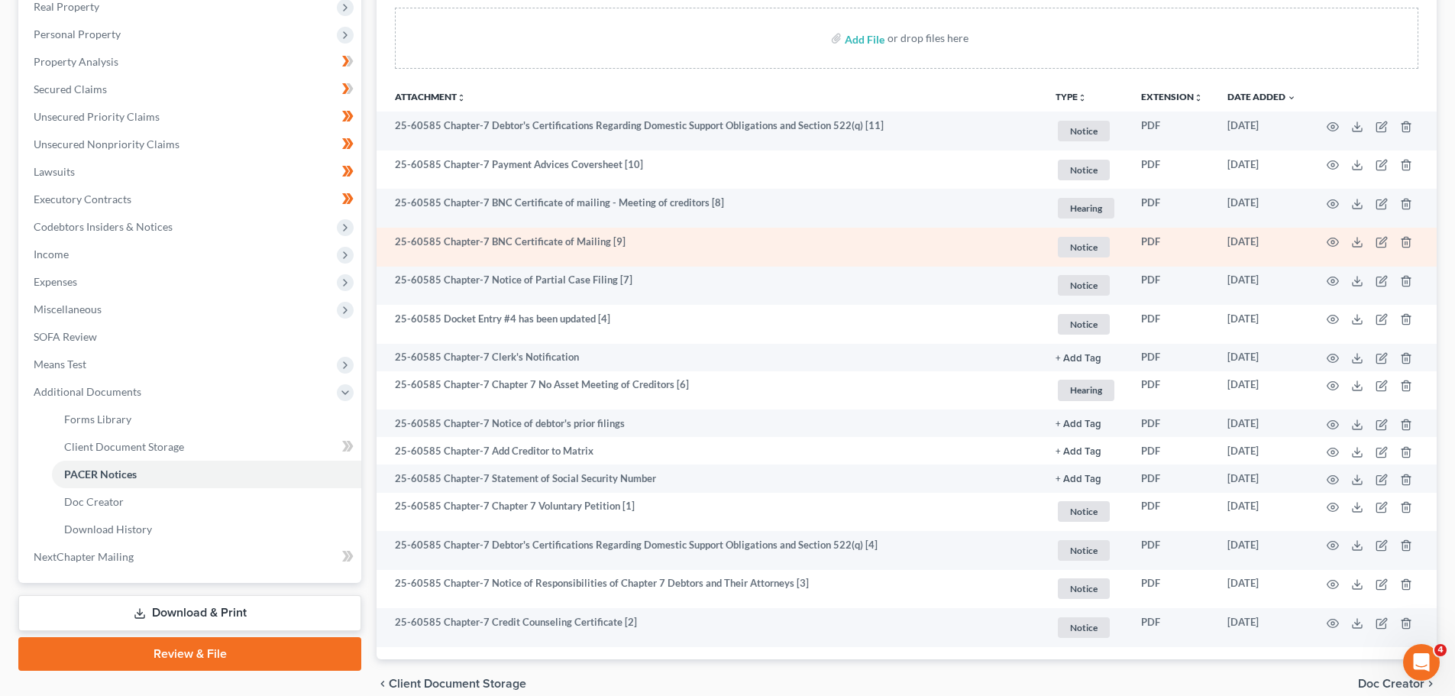
scroll to position [306, 0]
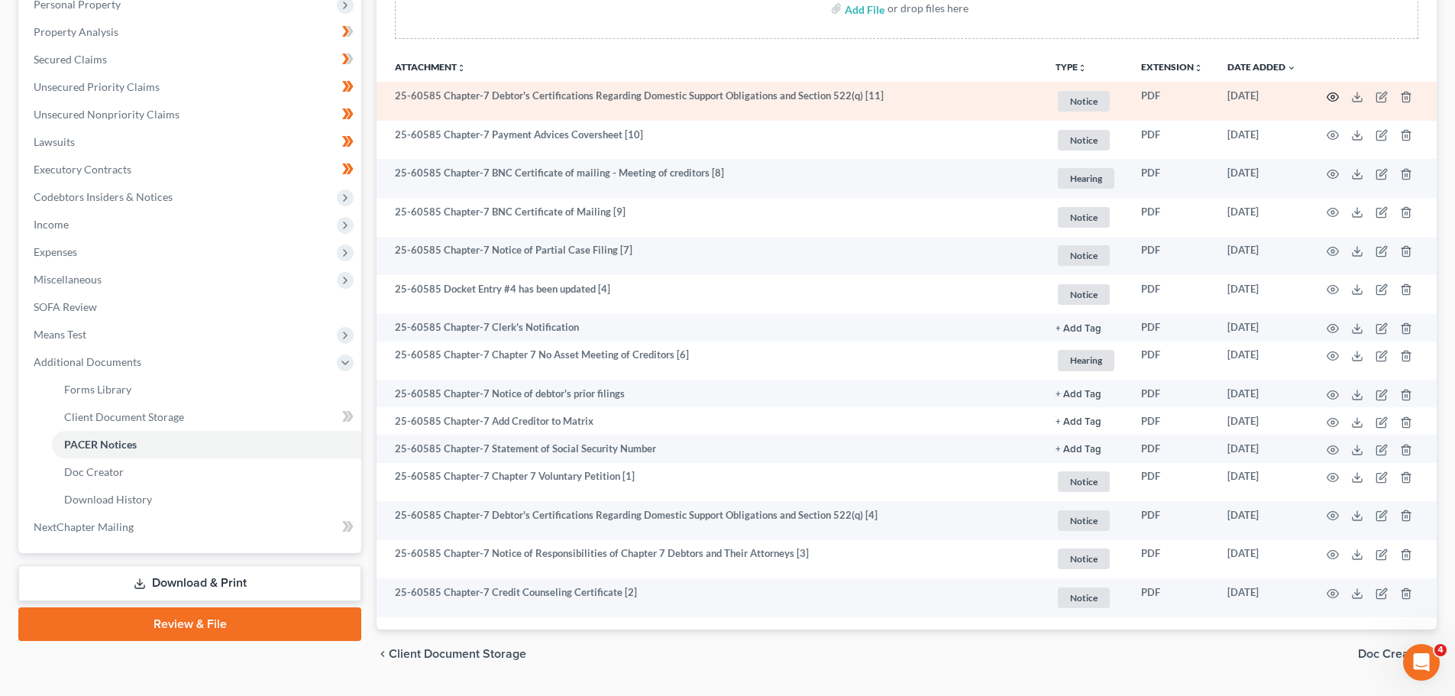
click at [1335, 94] on icon "button" at bounding box center [1333, 97] width 12 height 12
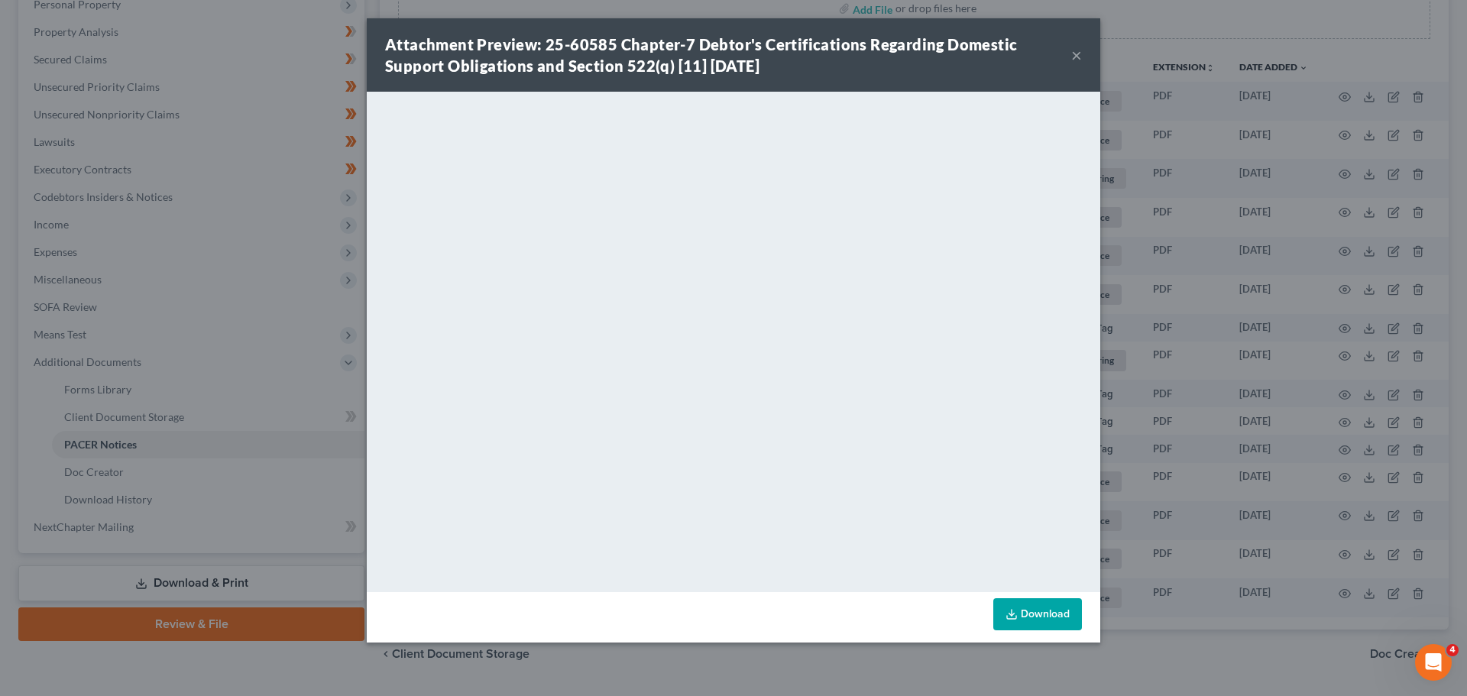
click at [1075, 50] on button "×" at bounding box center [1076, 55] width 11 height 18
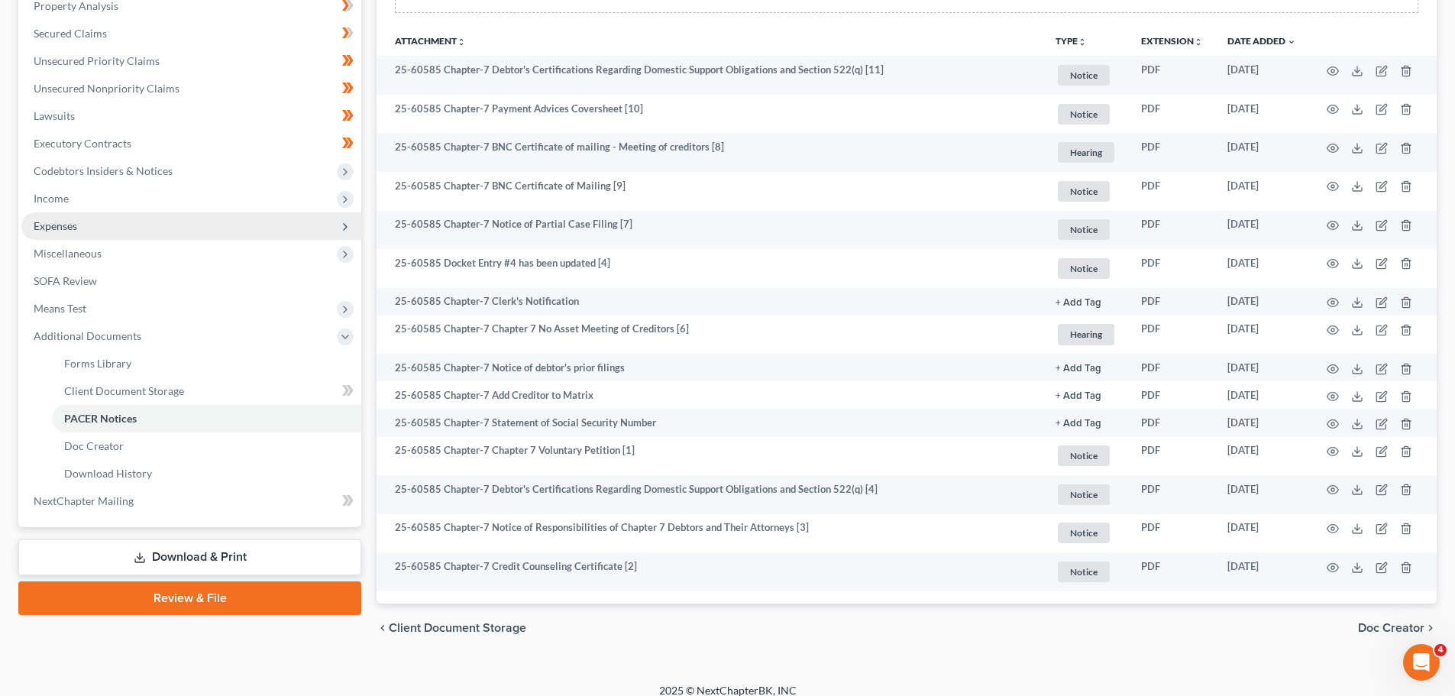
scroll to position [346, 0]
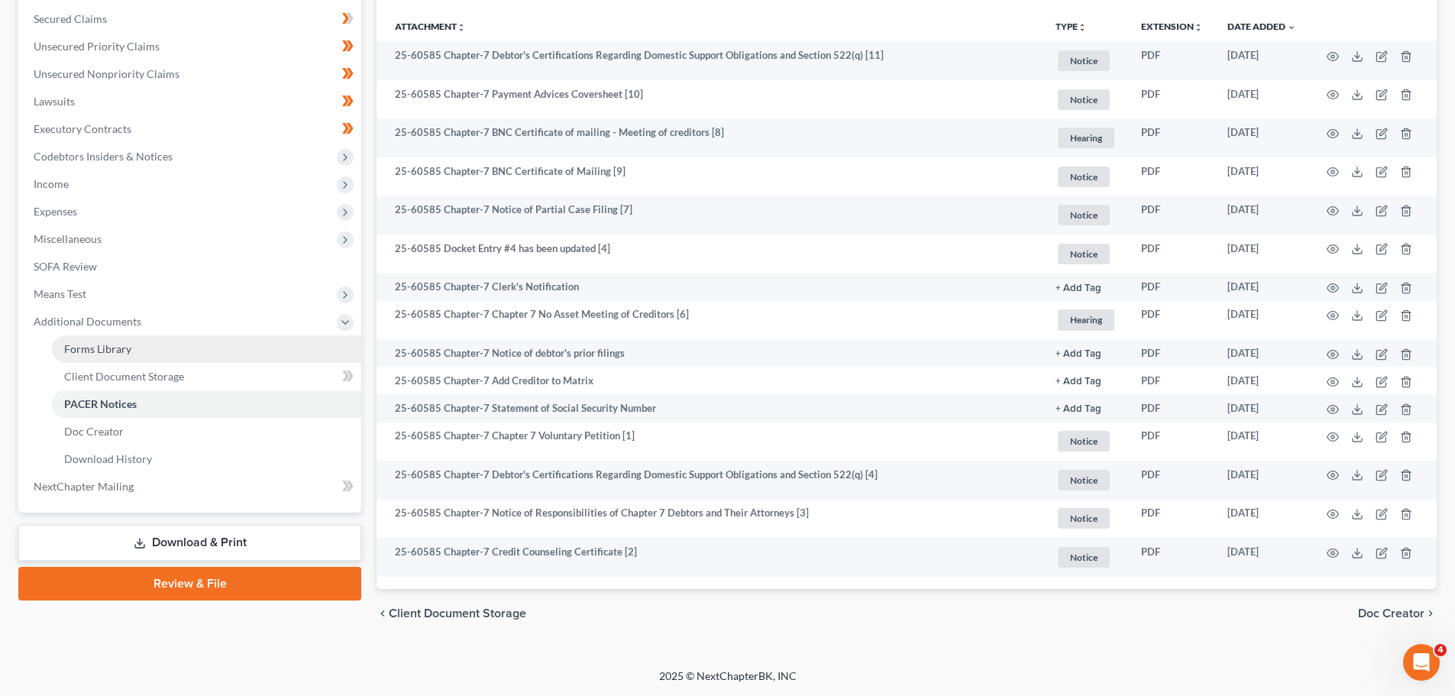
click at [118, 354] on span "Forms Library" at bounding box center [97, 348] width 67 height 13
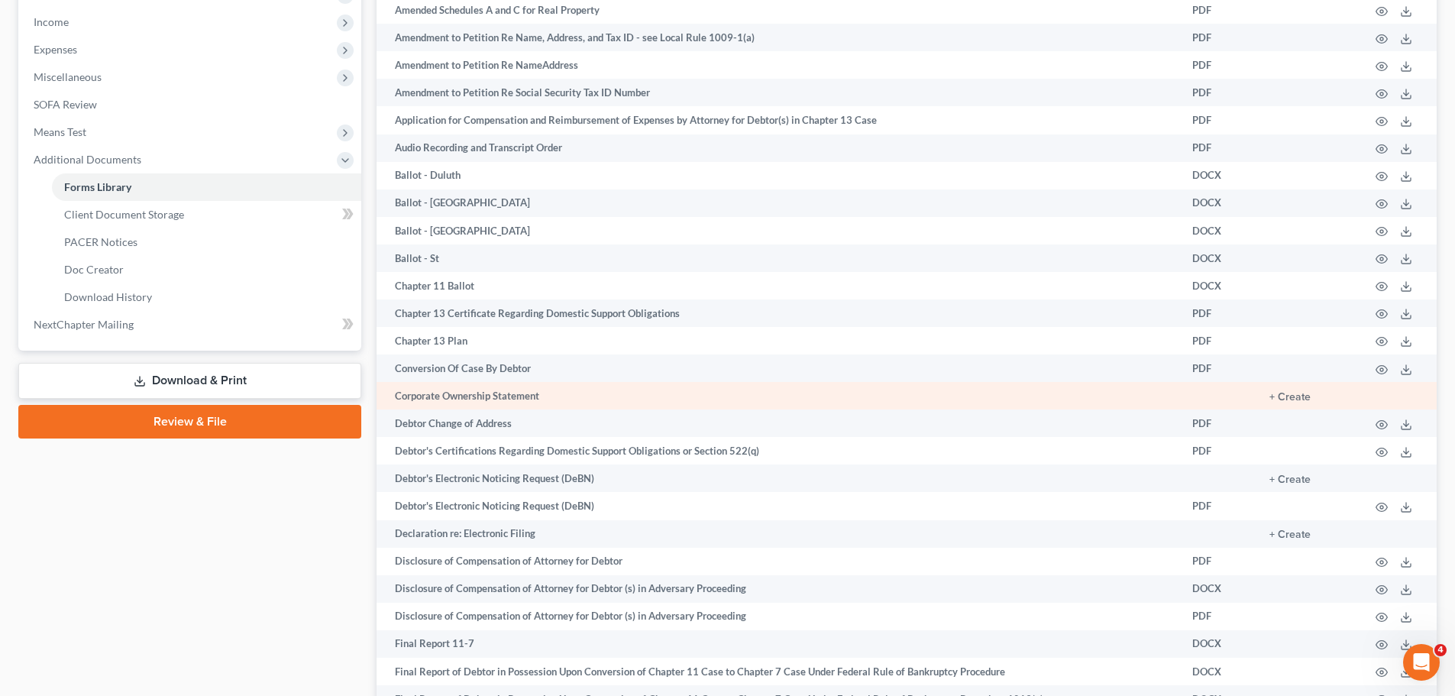
scroll to position [458, 0]
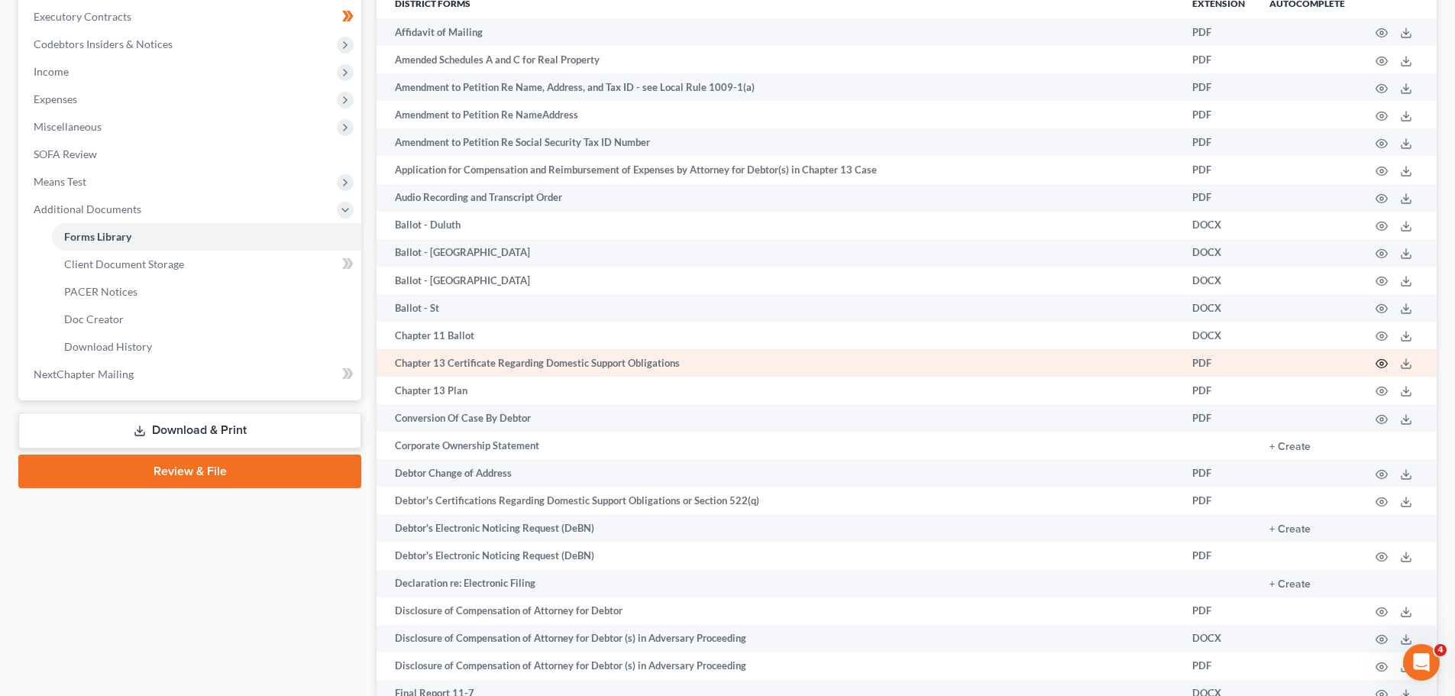
click at [1384, 364] on circle "button" at bounding box center [1382, 363] width 3 height 3
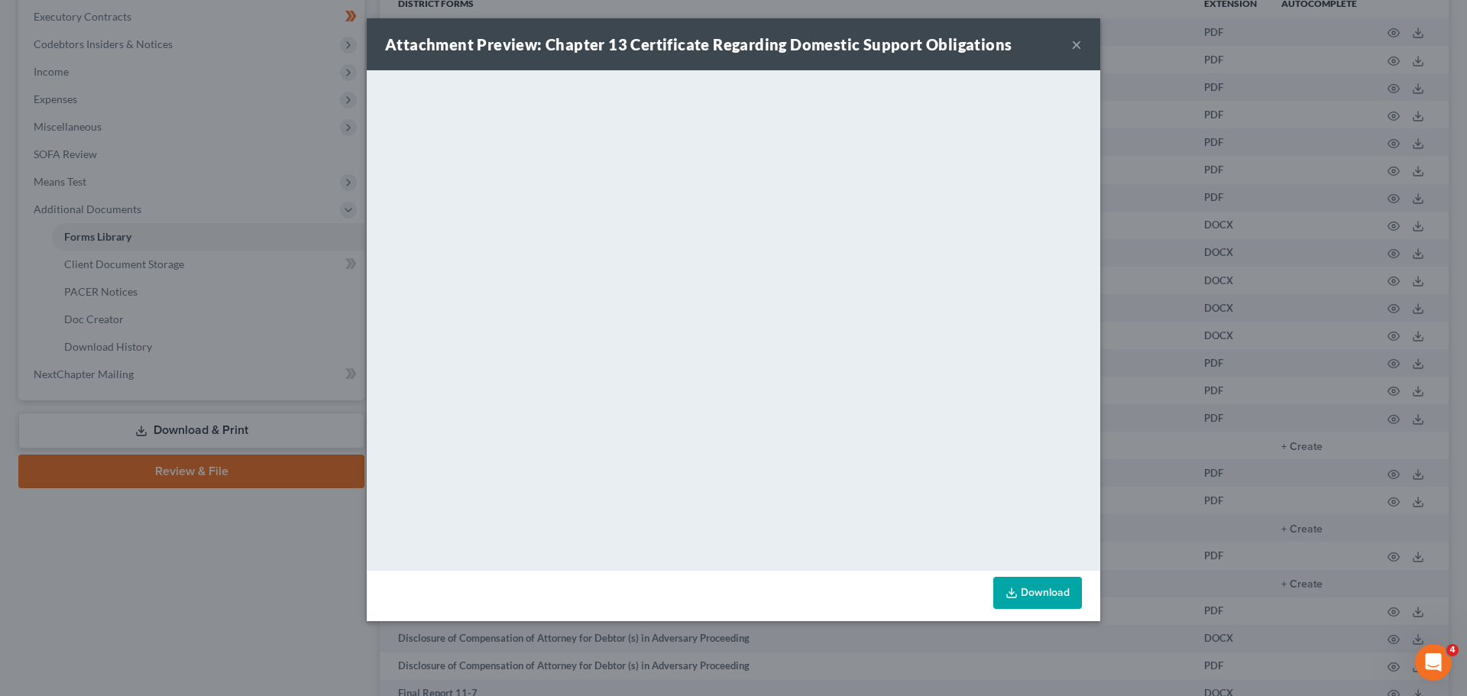
click at [1071, 44] on button "×" at bounding box center [1076, 44] width 11 height 18
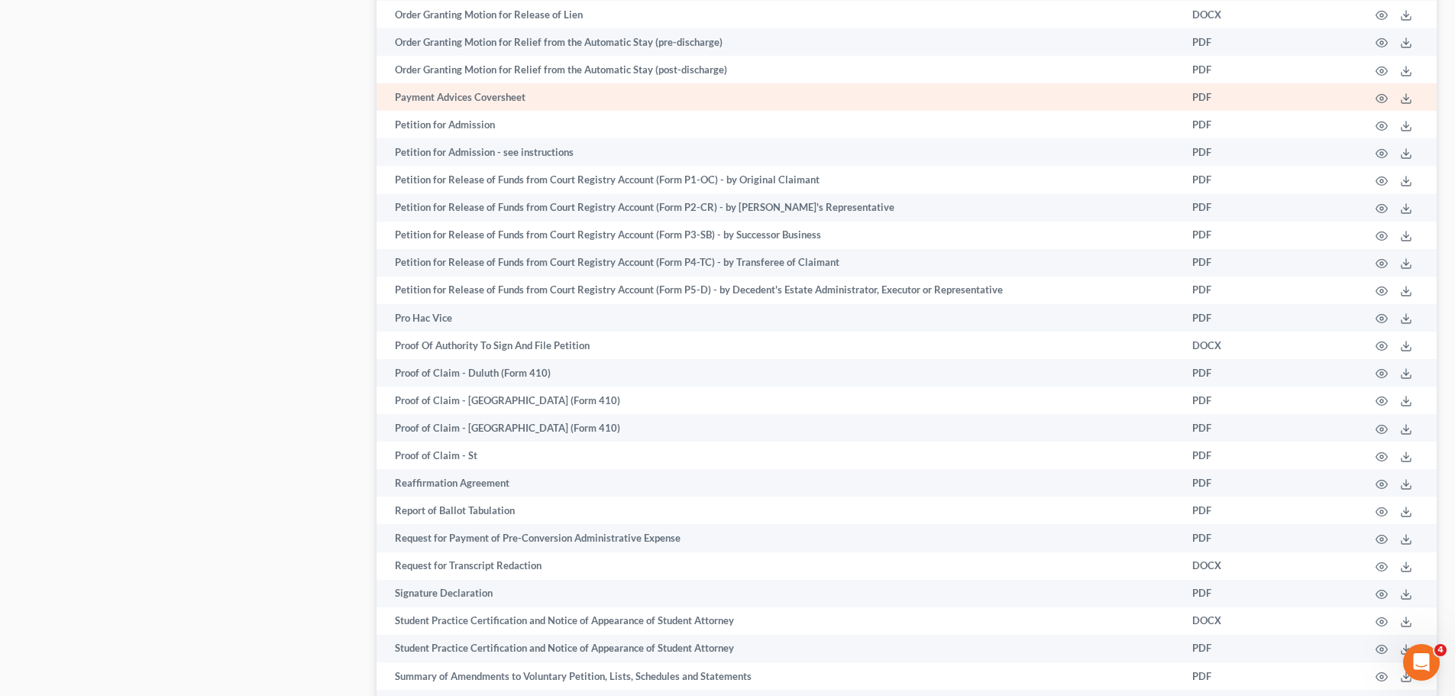
scroll to position [1681, 0]
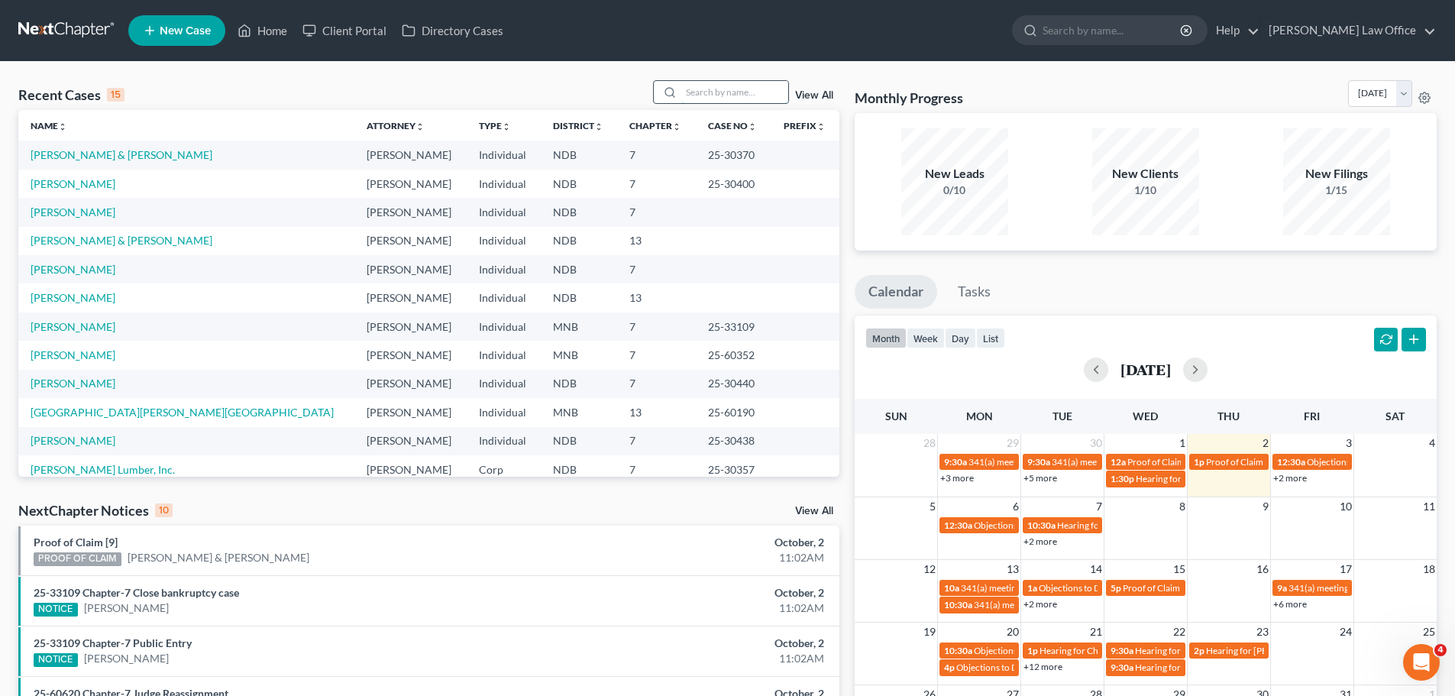
click at [722, 89] on input "search" at bounding box center [734, 92] width 107 height 22
type input "hubert"
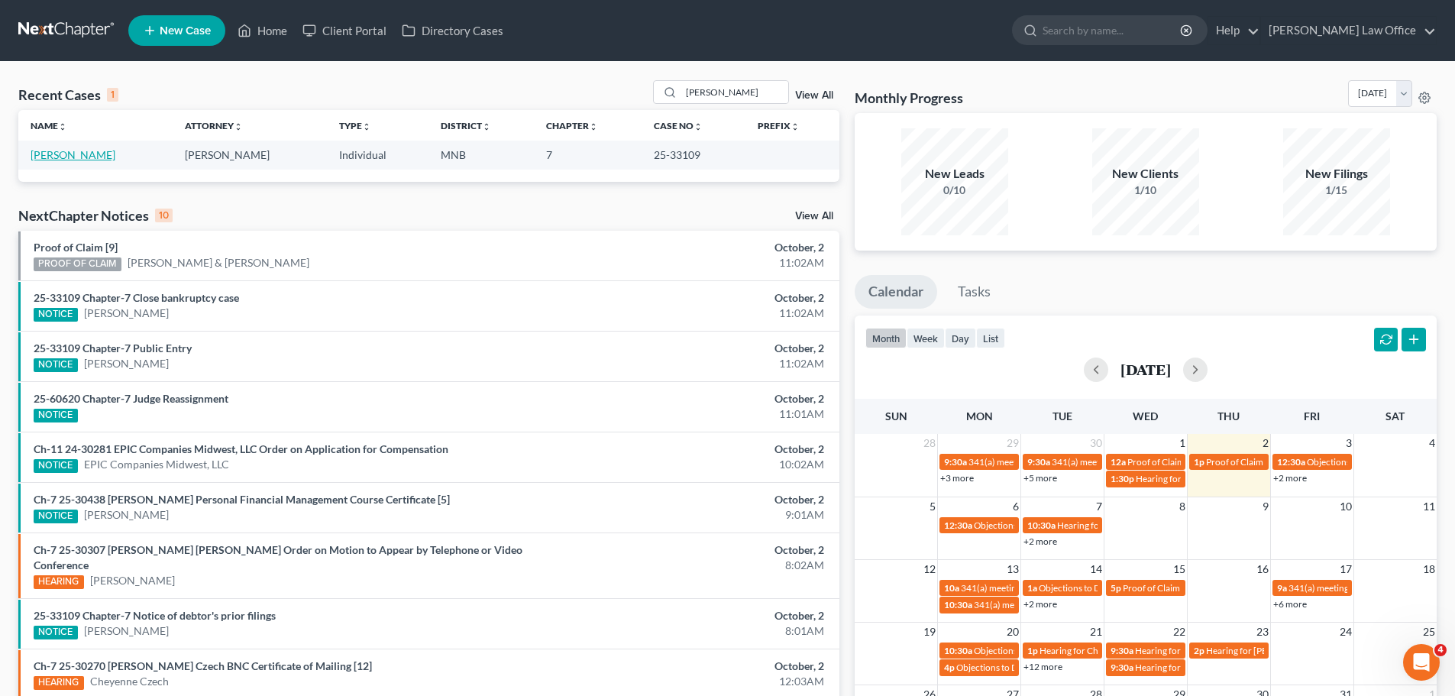
click at [65, 156] on link "[PERSON_NAME]" at bounding box center [73, 154] width 85 height 13
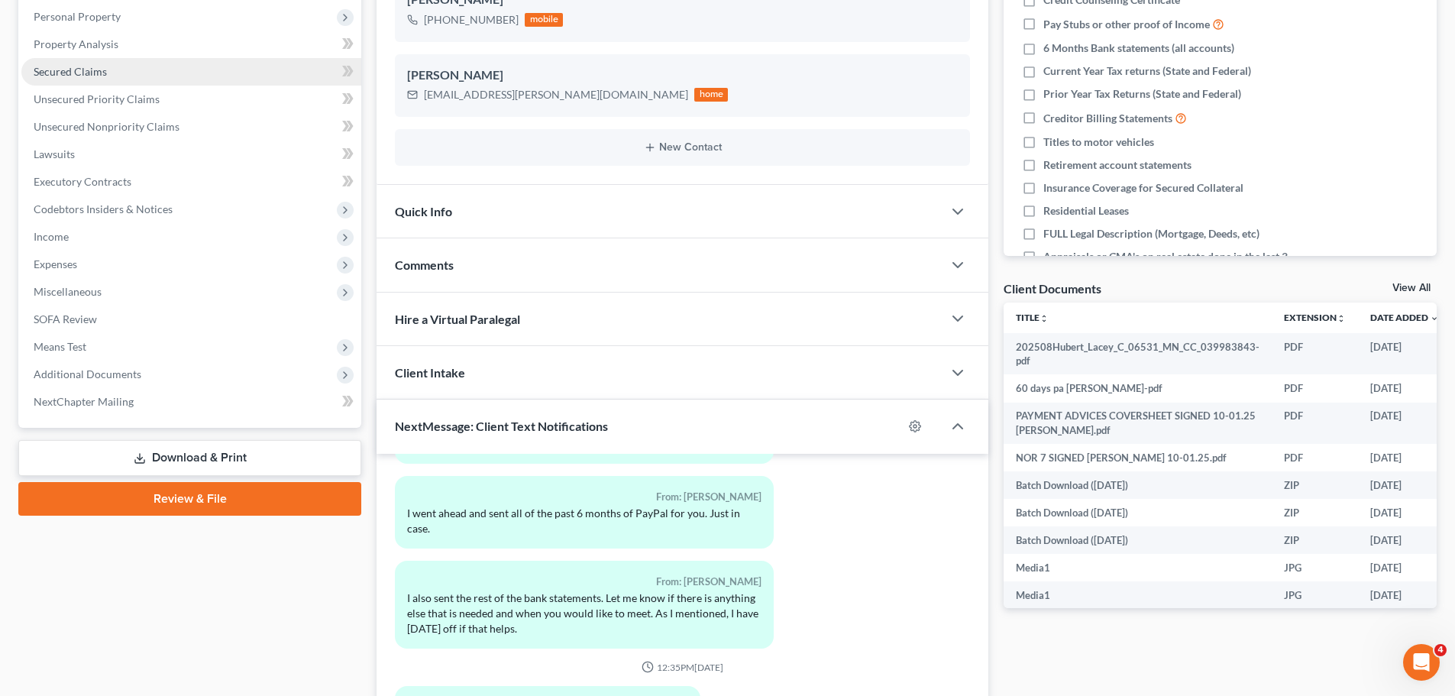
scroll to position [306, 0]
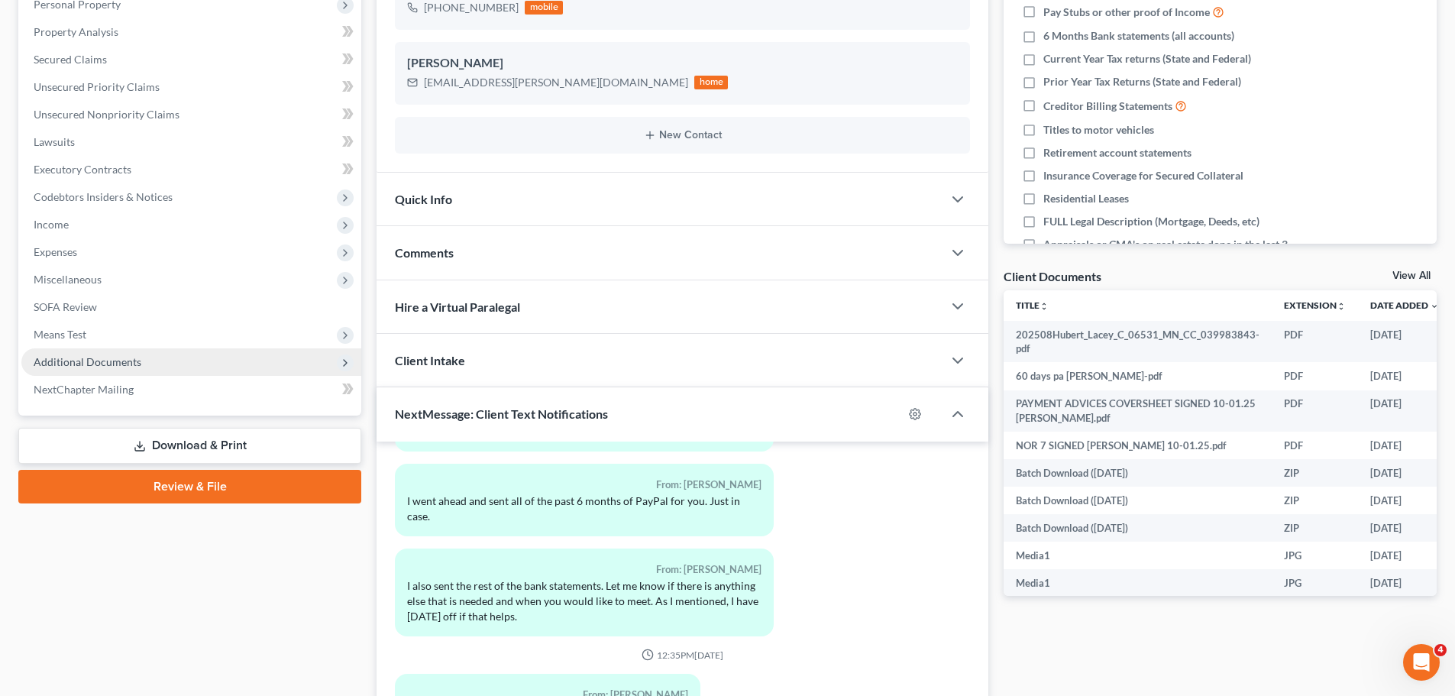
click at [115, 365] on span "Additional Documents" at bounding box center [88, 361] width 108 height 13
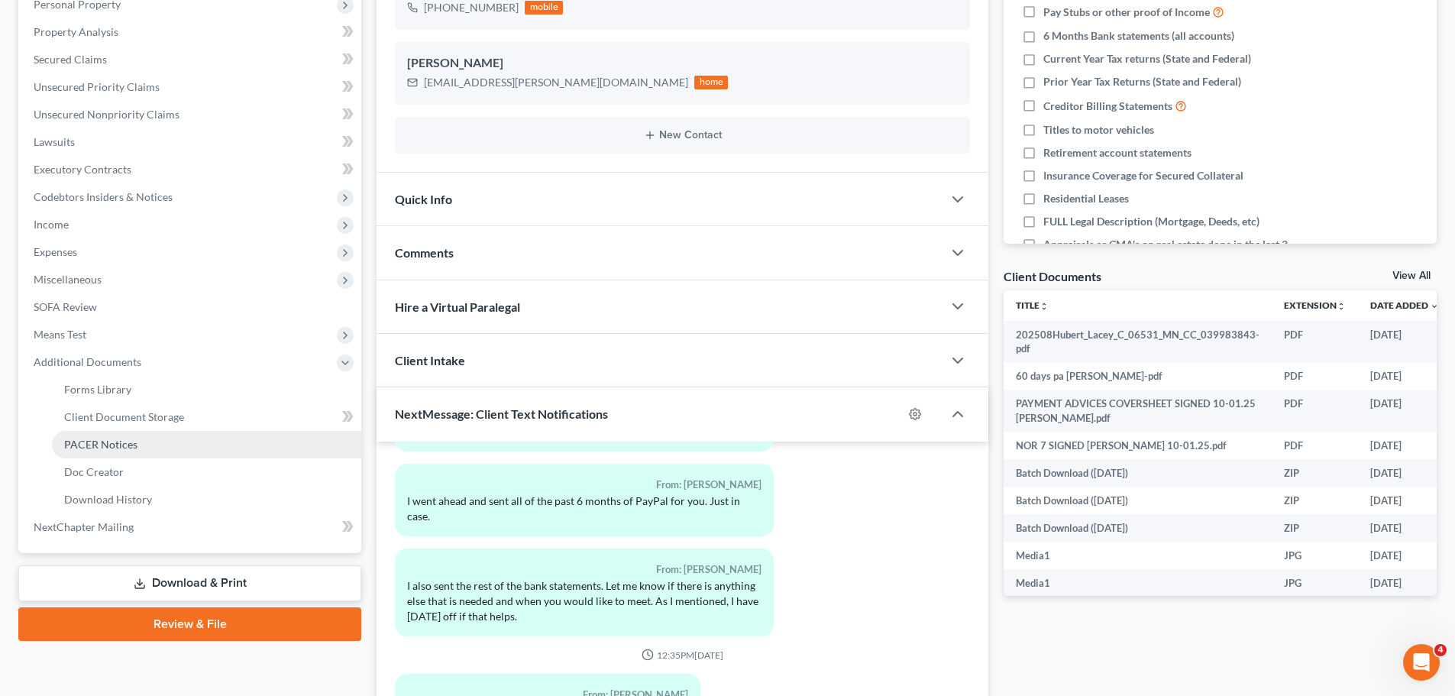
click at [116, 442] on span "PACER Notices" at bounding box center [100, 444] width 73 height 13
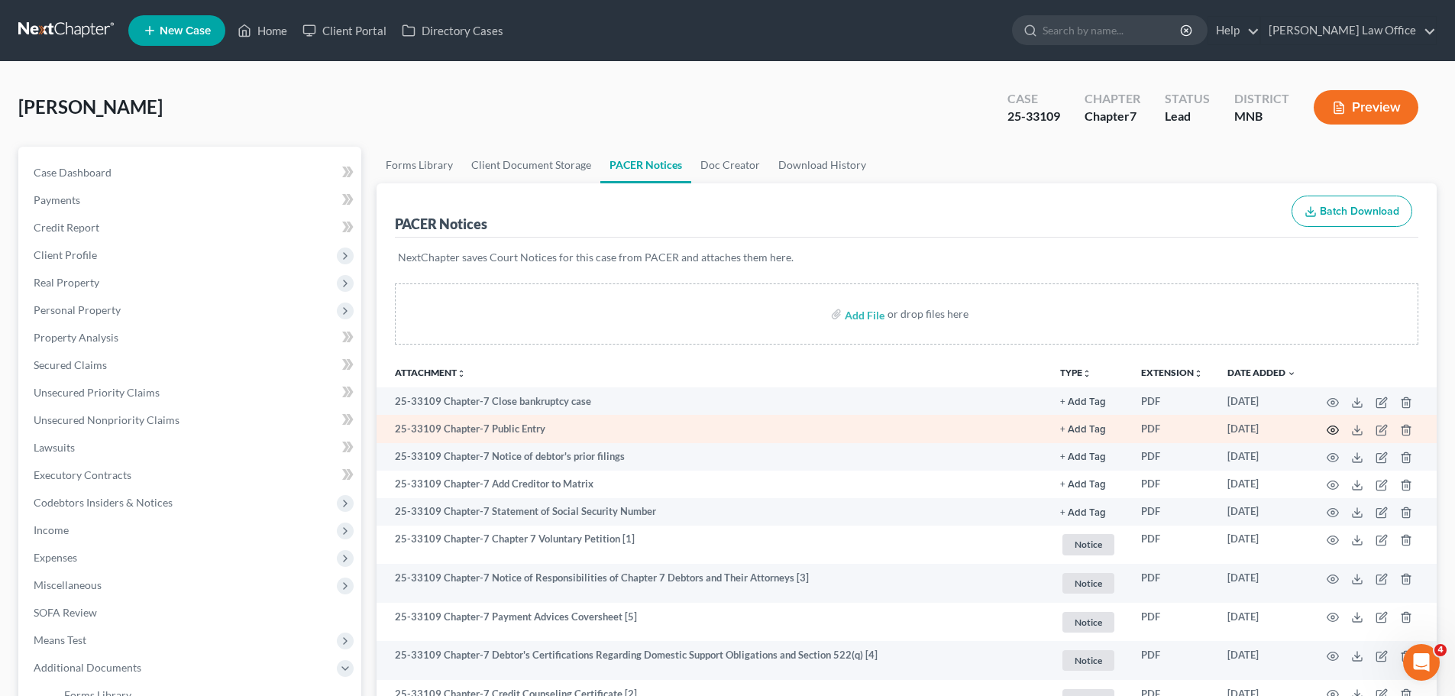
click at [1337, 432] on icon "button" at bounding box center [1333, 430] width 11 height 8
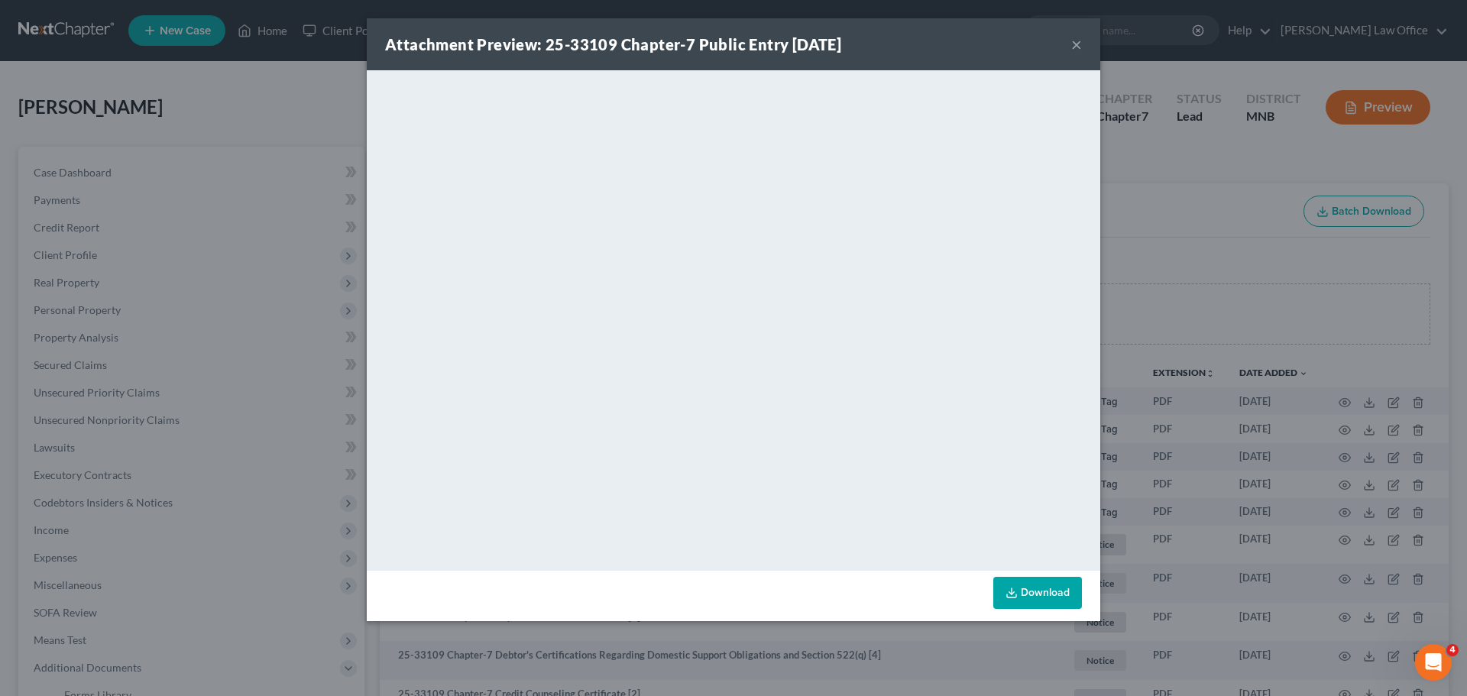
click at [1080, 53] on button "×" at bounding box center [1076, 44] width 11 height 18
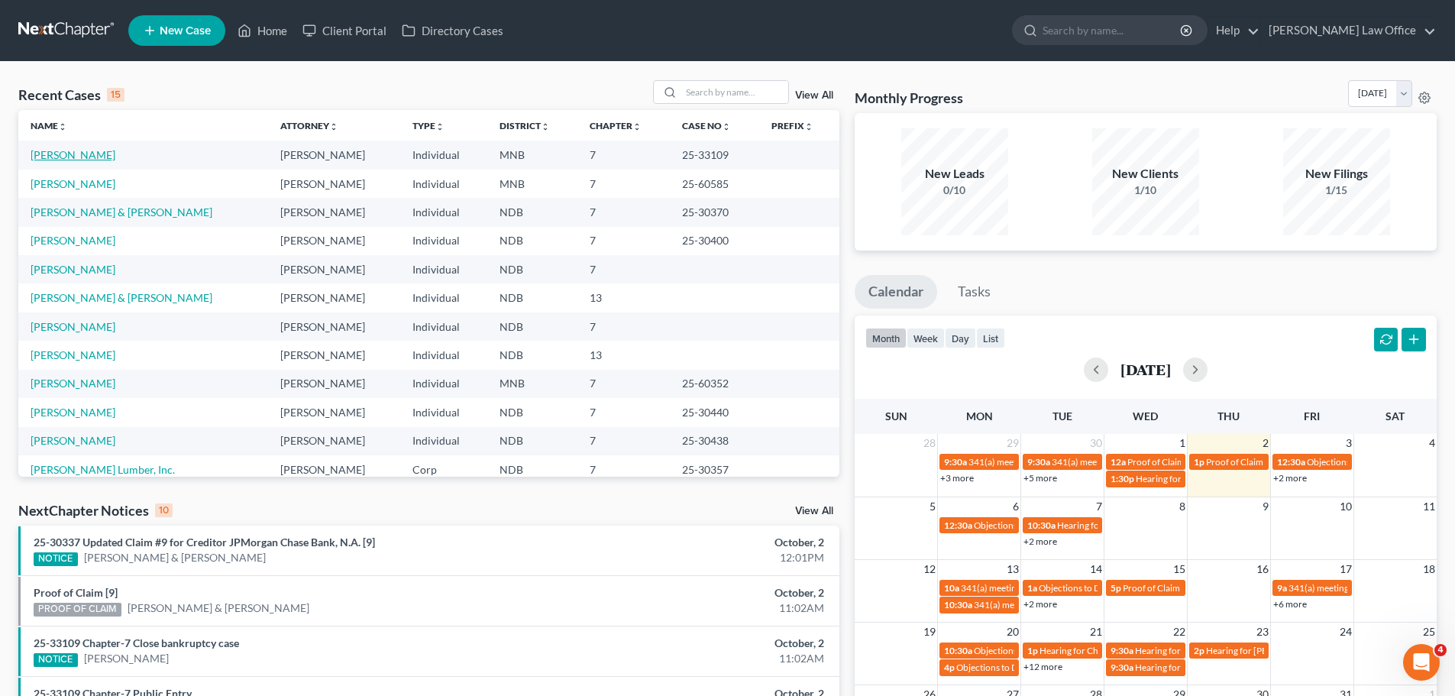
click at [68, 160] on link "[PERSON_NAME]" at bounding box center [73, 154] width 85 height 13
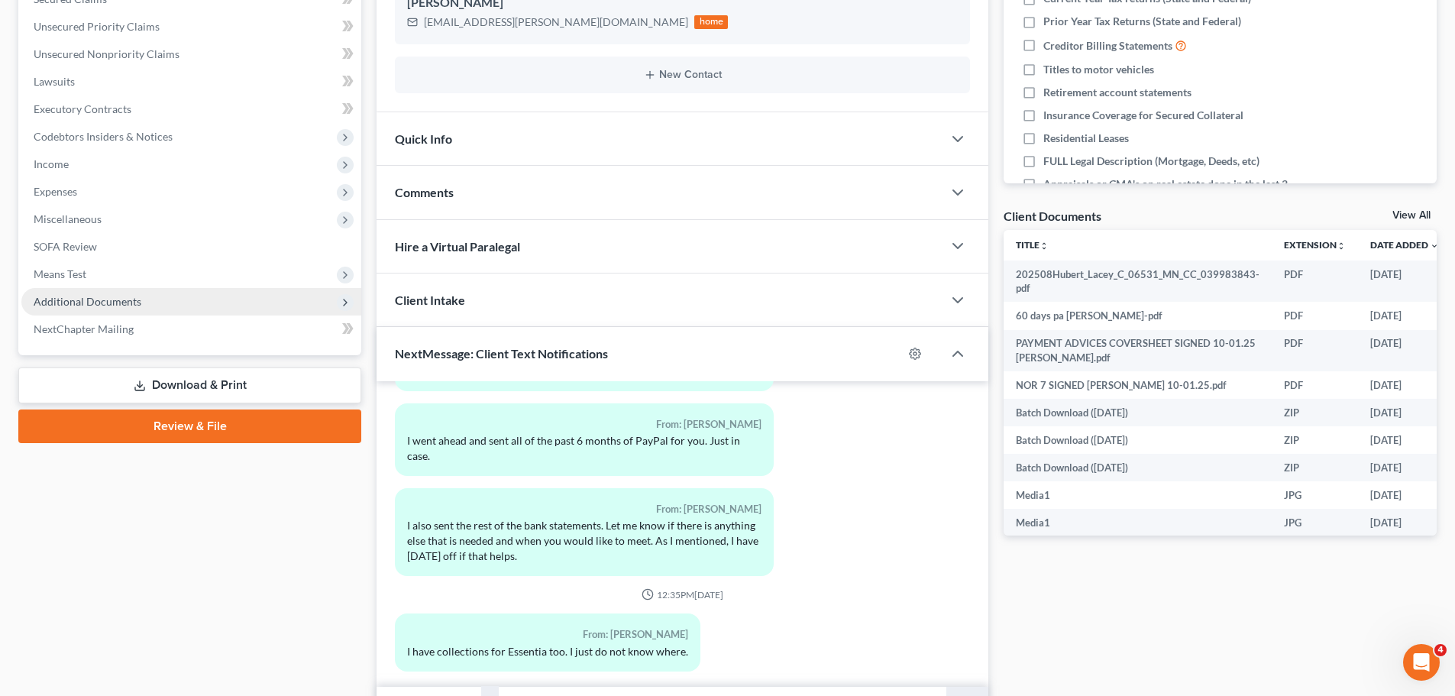
scroll to position [382, 0]
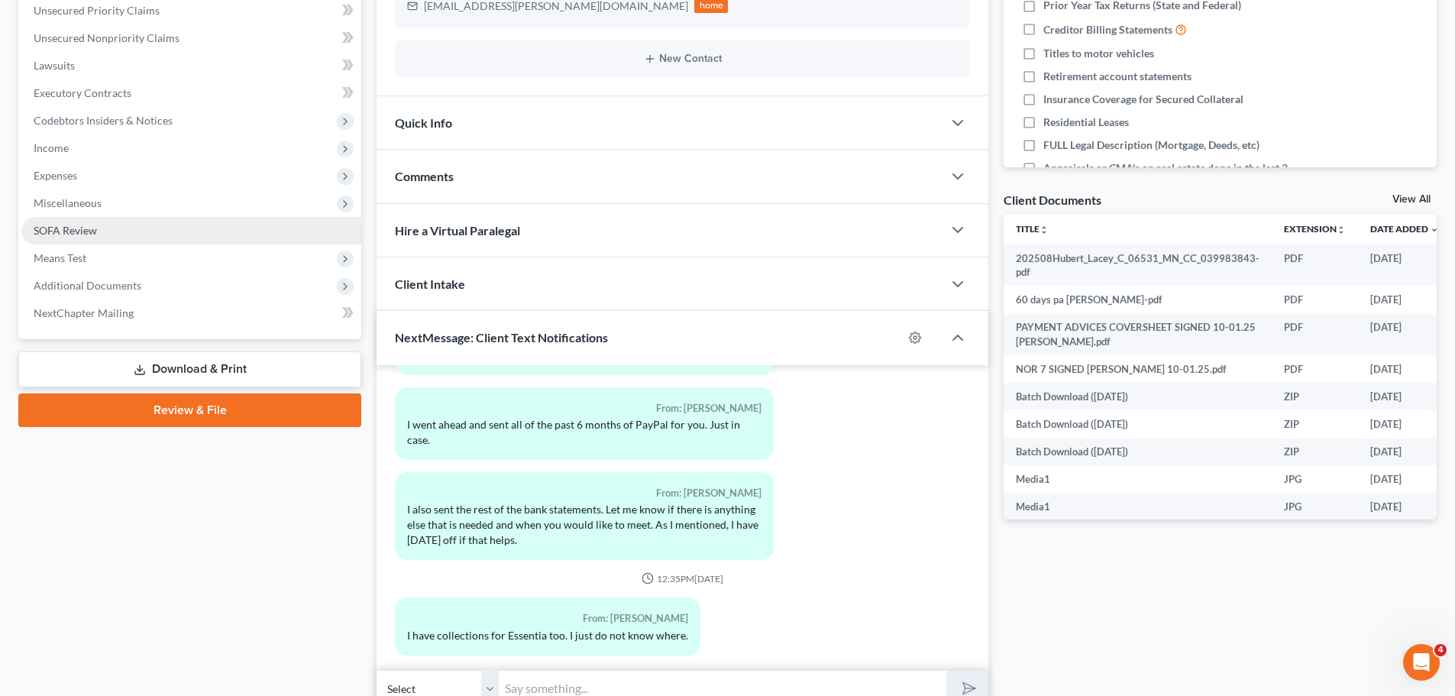
click at [81, 235] on span "SOFA Review" at bounding box center [65, 230] width 63 height 13
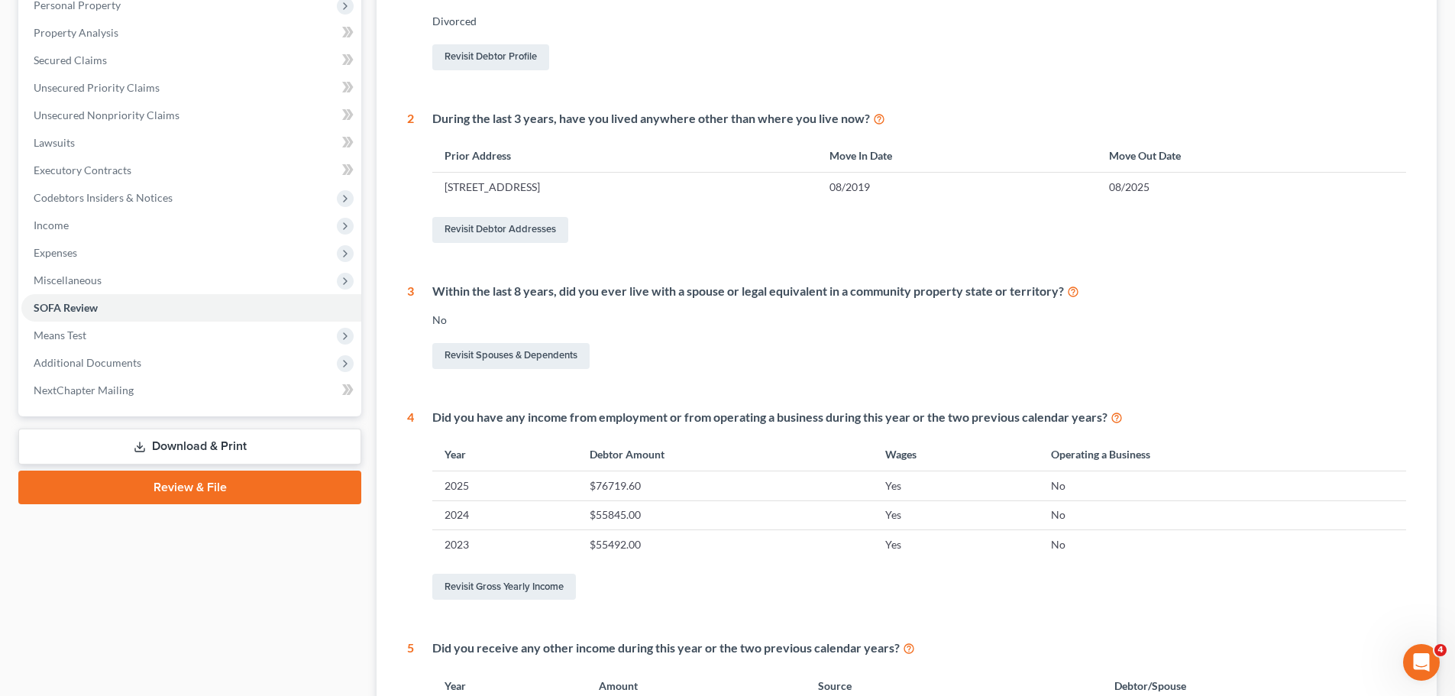
scroll to position [306, 0]
click at [76, 359] on span "Additional Documents" at bounding box center [88, 361] width 108 height 13
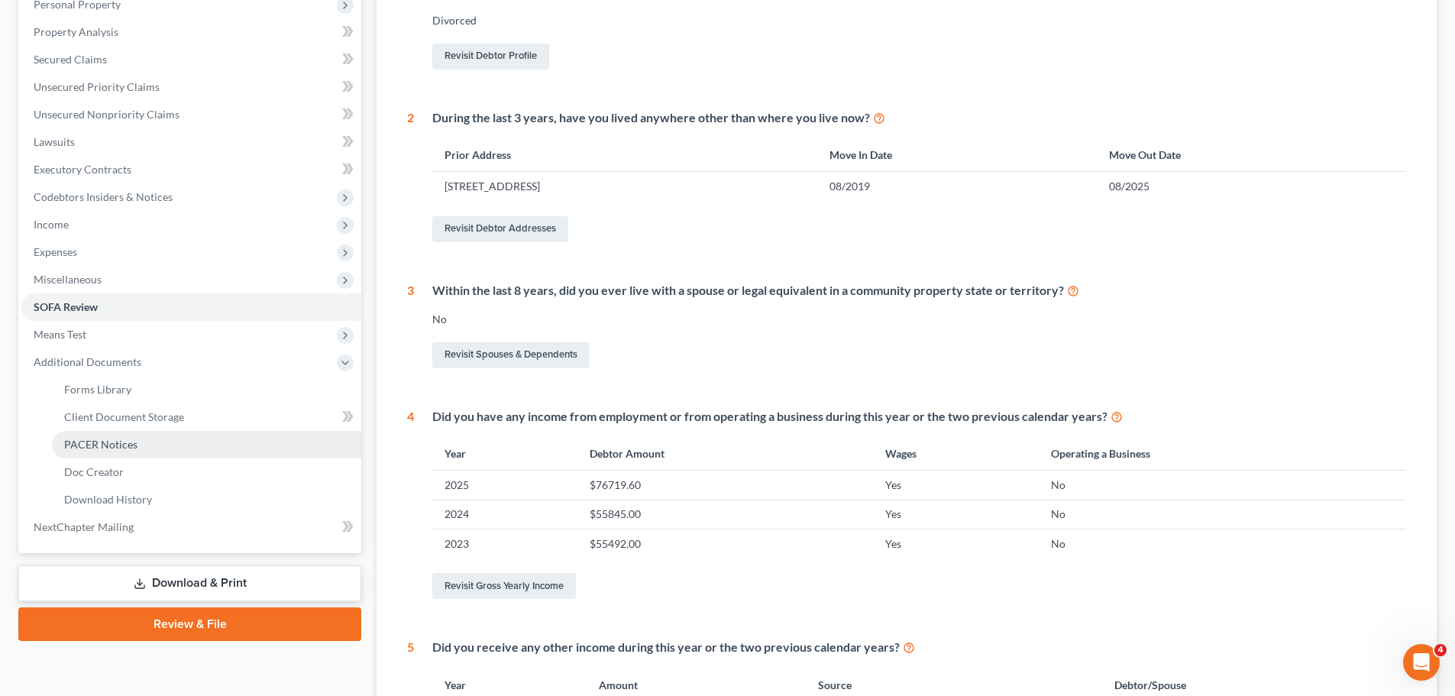
click at [102, 441] on span "PACER Notices" at bounding box center [100, 444] width 73 height 13
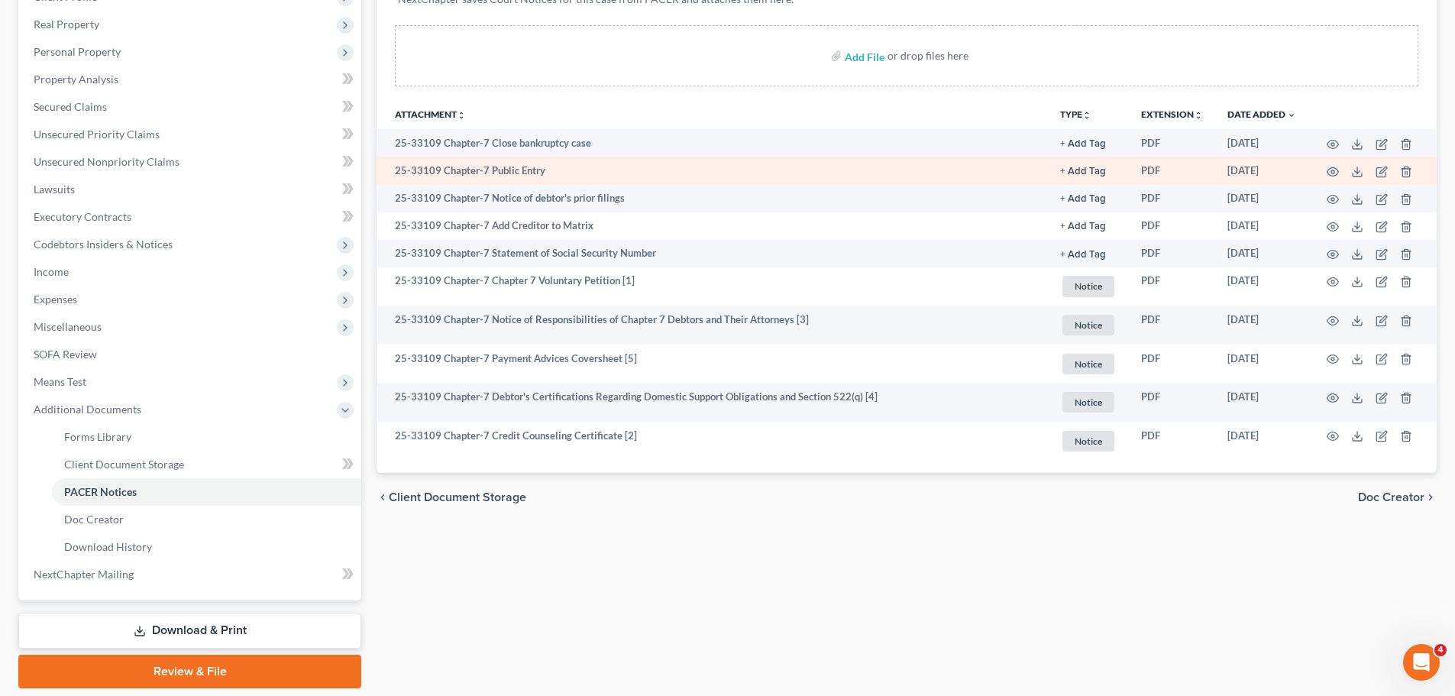
scroll to position [306, 0]
